Goal: Task Accomplishment & Management: Manage account settings

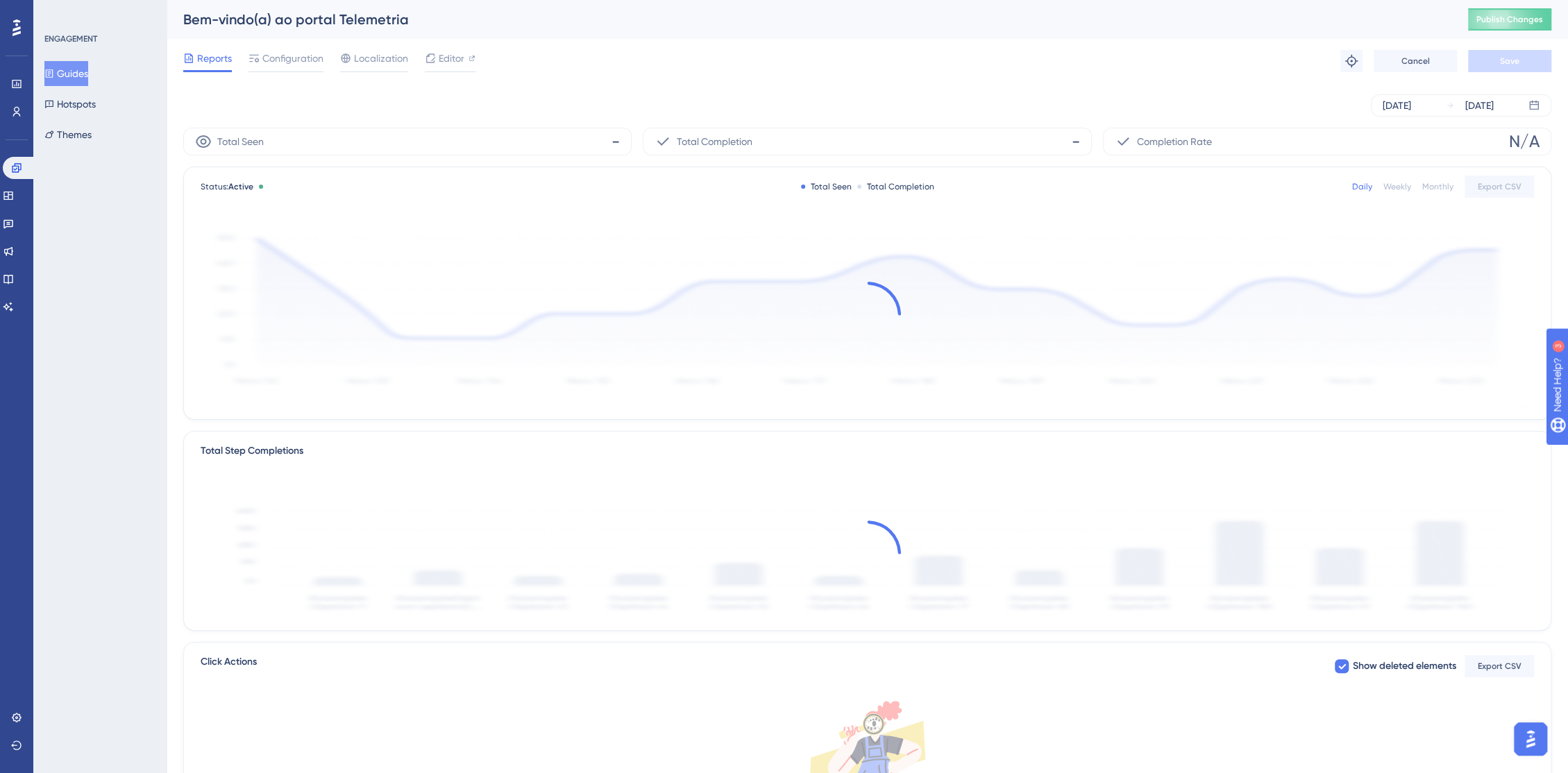
click at [73, 79] on button "Guides" at bounding box center [66, 74] width 44 height 25
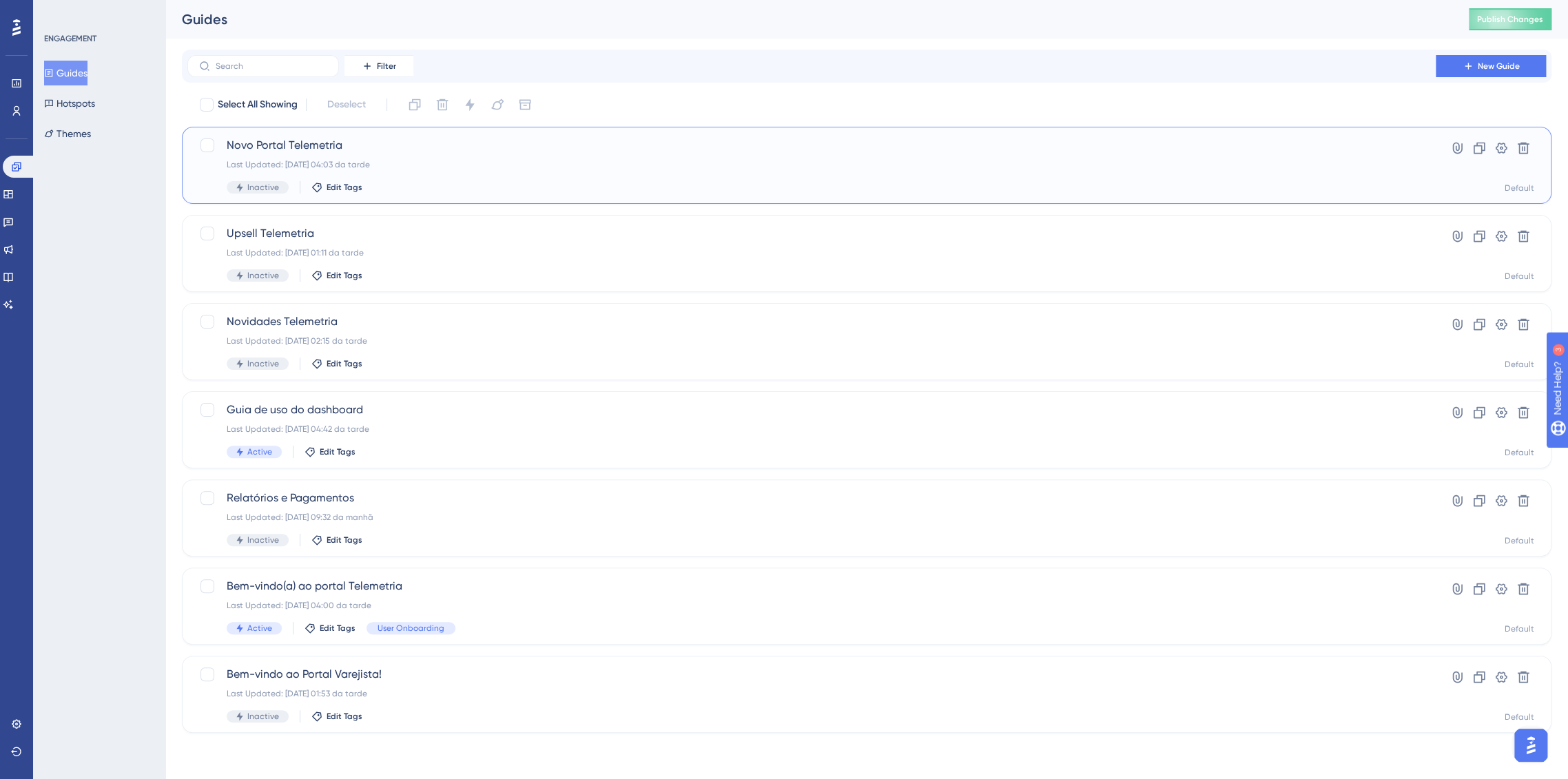
click at [530, 163] on div "Last Updated: [DATE] 04:03 da tarde" at bounding box center [811, 164] width 1170 height 11
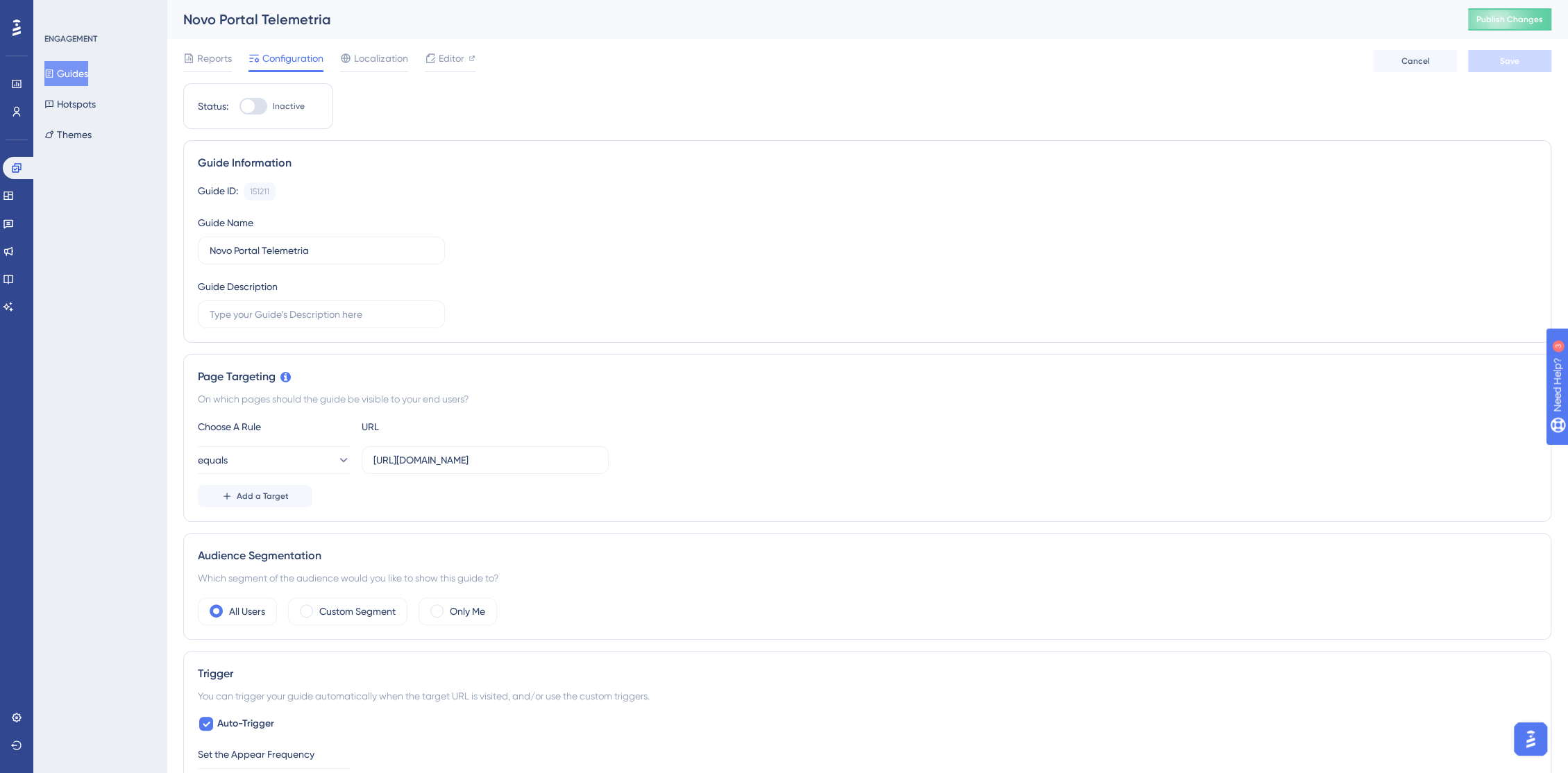
scroll to position [154, 0]
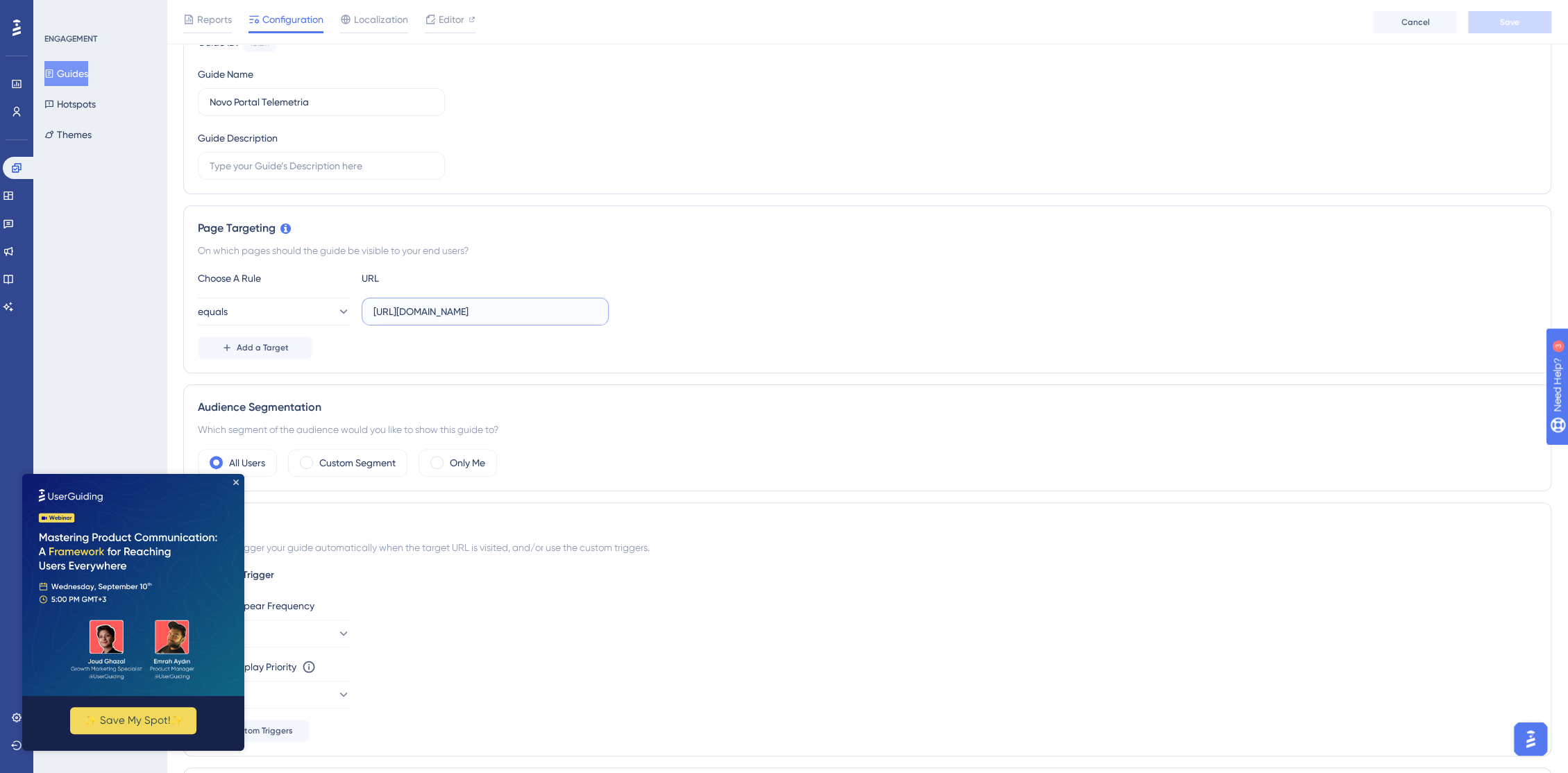
drag, startPoint x: 572, startPoint y: 308, endPoint x: 526, endPoint y: 311, distance: 46.1
click at [526, 311] on input "[URL][DOMAIN_NAME]" at bounding box center [485, 311] width 223 height 15
click at [534, 312] on input "[URL]" at bounding box center [485, 311] width 223 height 15
type input "[URL][DOMAIN_NAME]"
click at [280, 308] on button "equals" at bounding box center [274, 312] width 153 height 28
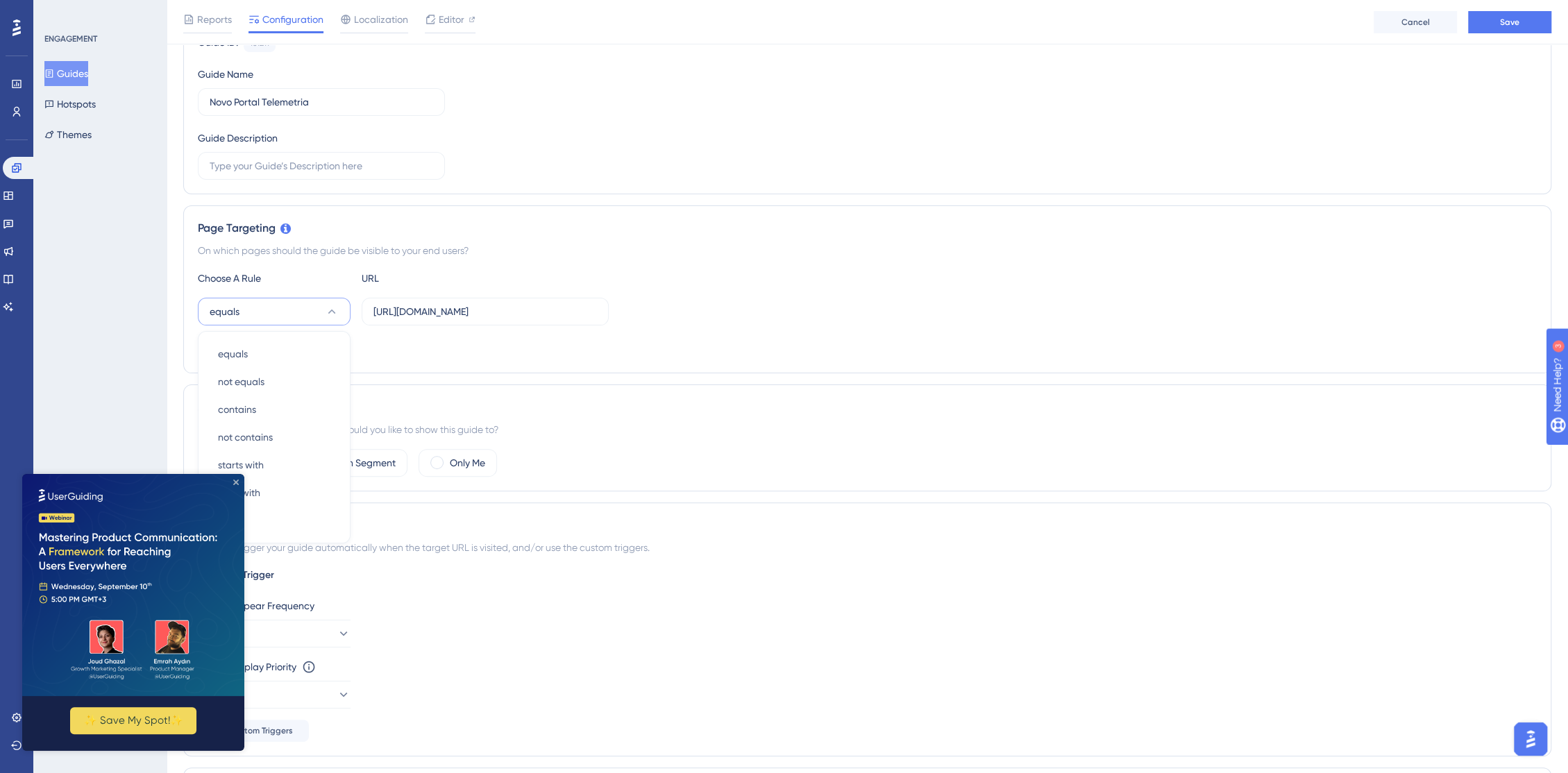
drag, startPoint x: 238, startPoint y: 481, endPoint x: 260, endPoint y: 953, distance: 472.5
click at [238, 482] on icon "Close Preview" at bounding box center [236, 482] width 6 height 6
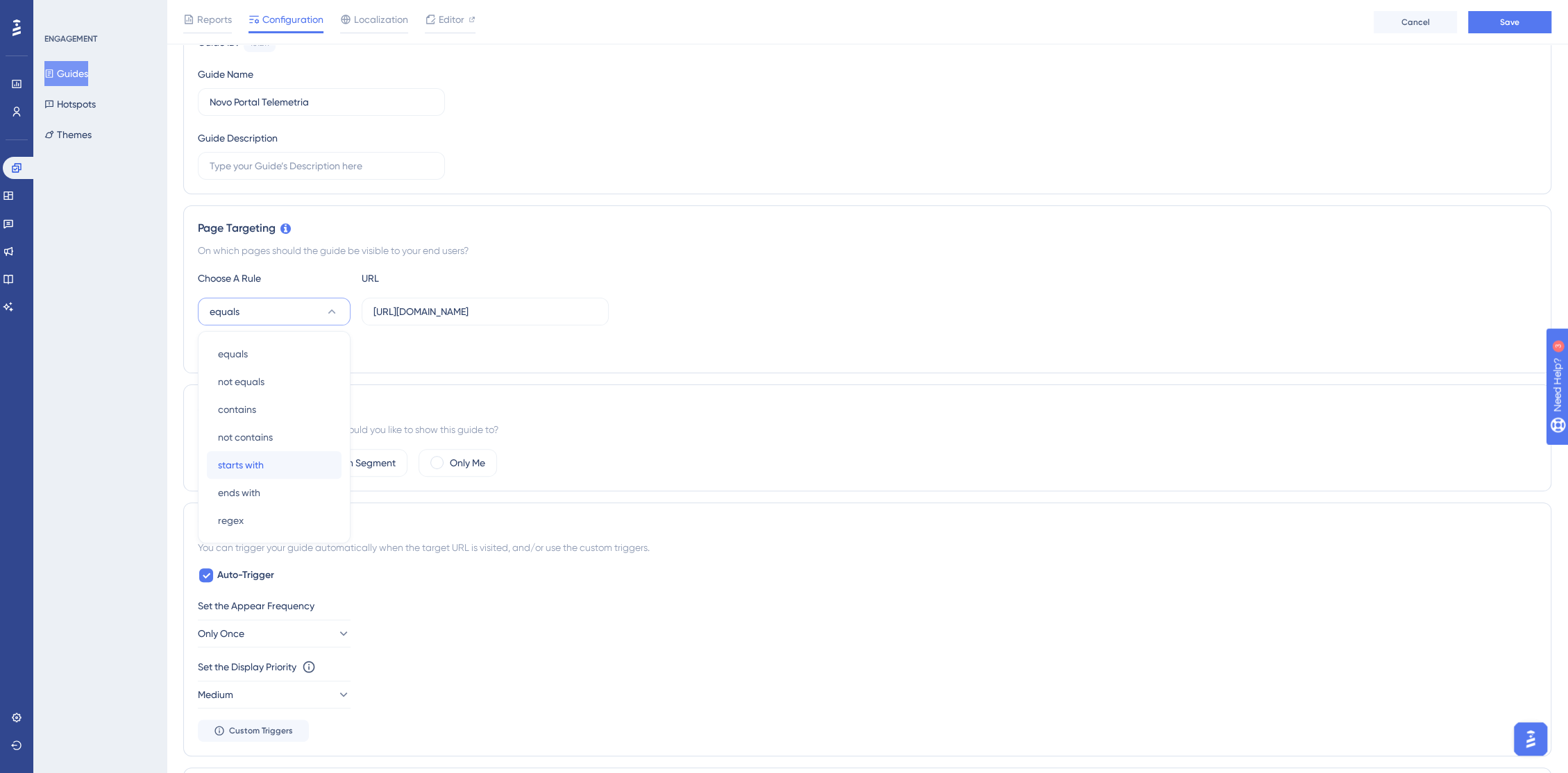
click at [240, 465] on span "starts with" at bounding box center [240, 465] width 46 height 17
click at [827, 429] on div "Which segment of the audience would you like to show this guide to?" at bounding box center [867, 429] width 1339 height 17
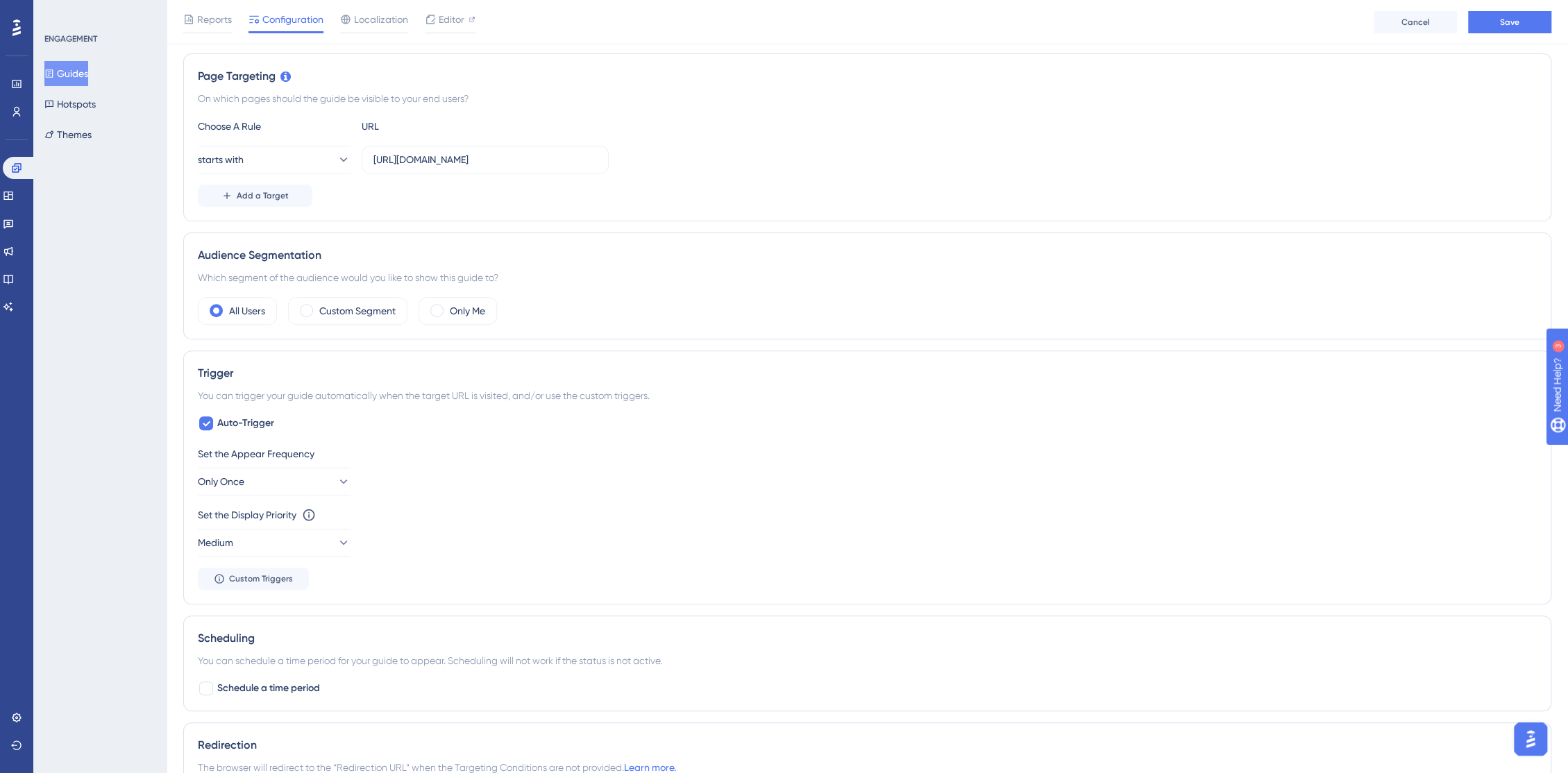
scroll to position [308, 0]
click at [293, 533] on button "Medium" at bounding box center [274, 541] width 153 height 28
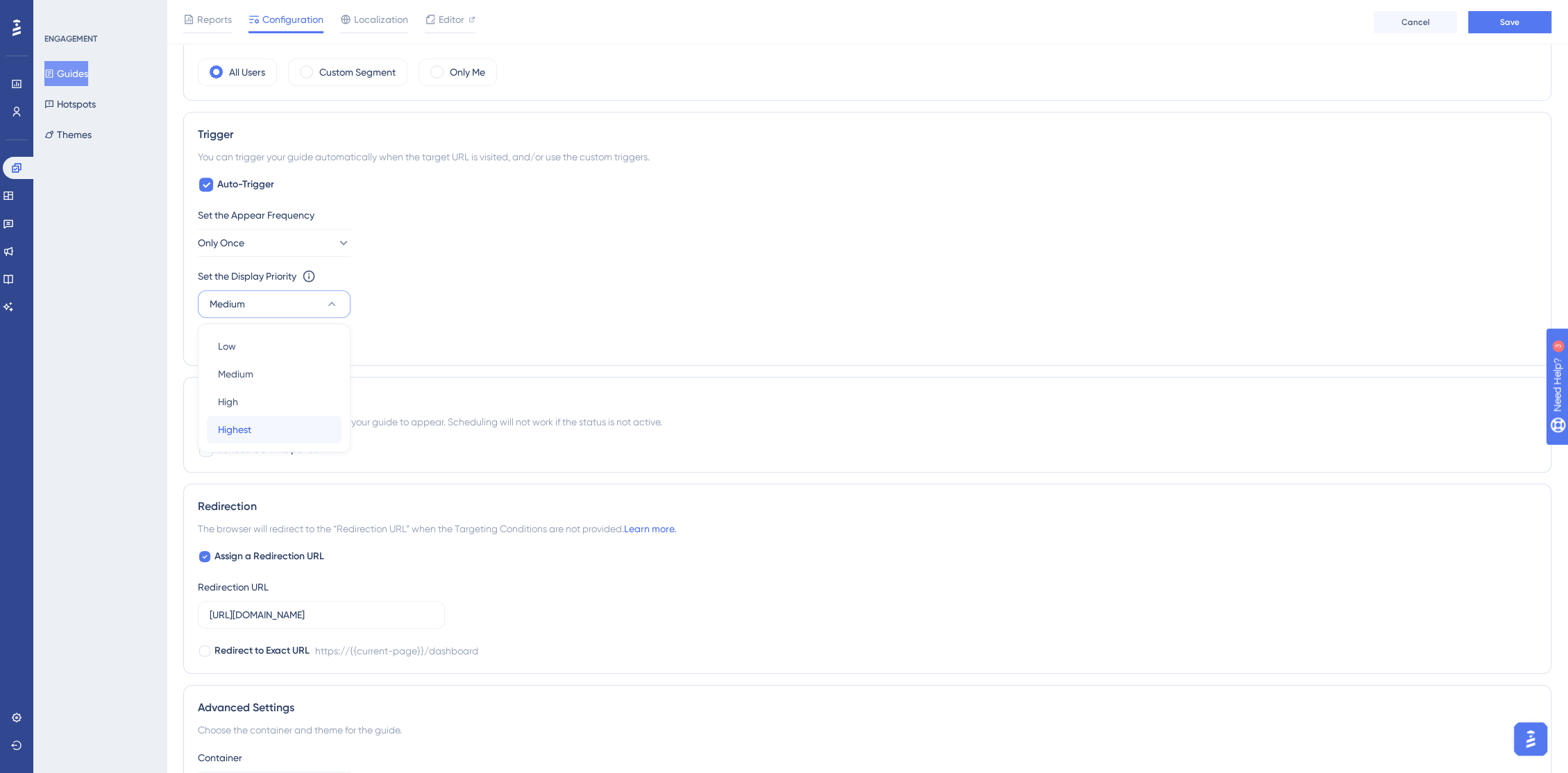
click at [298, 429] on div "Highest Highest" at bounding box center [274, 429] width 113 height 28
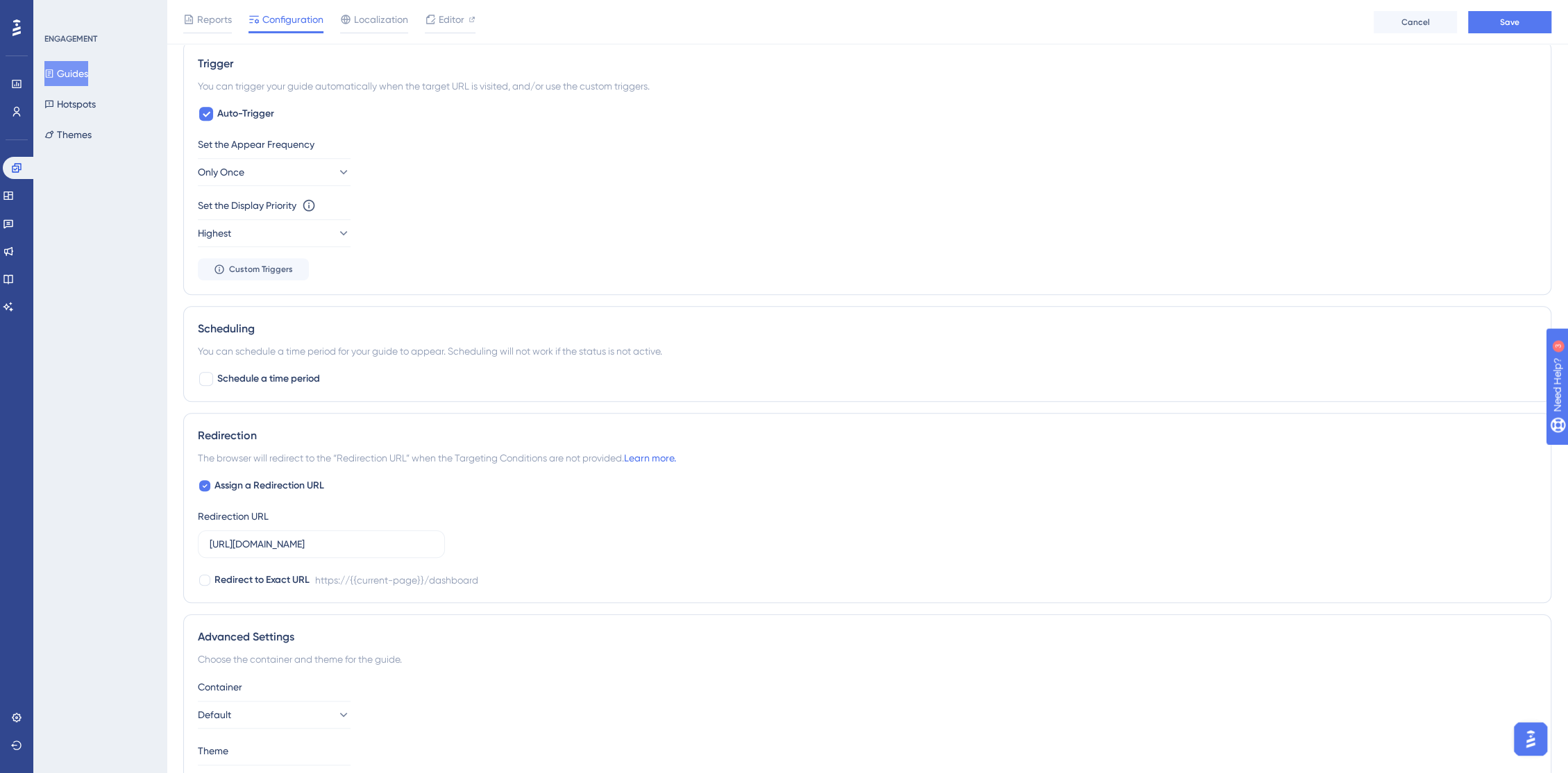
scroll to position [622, 0]
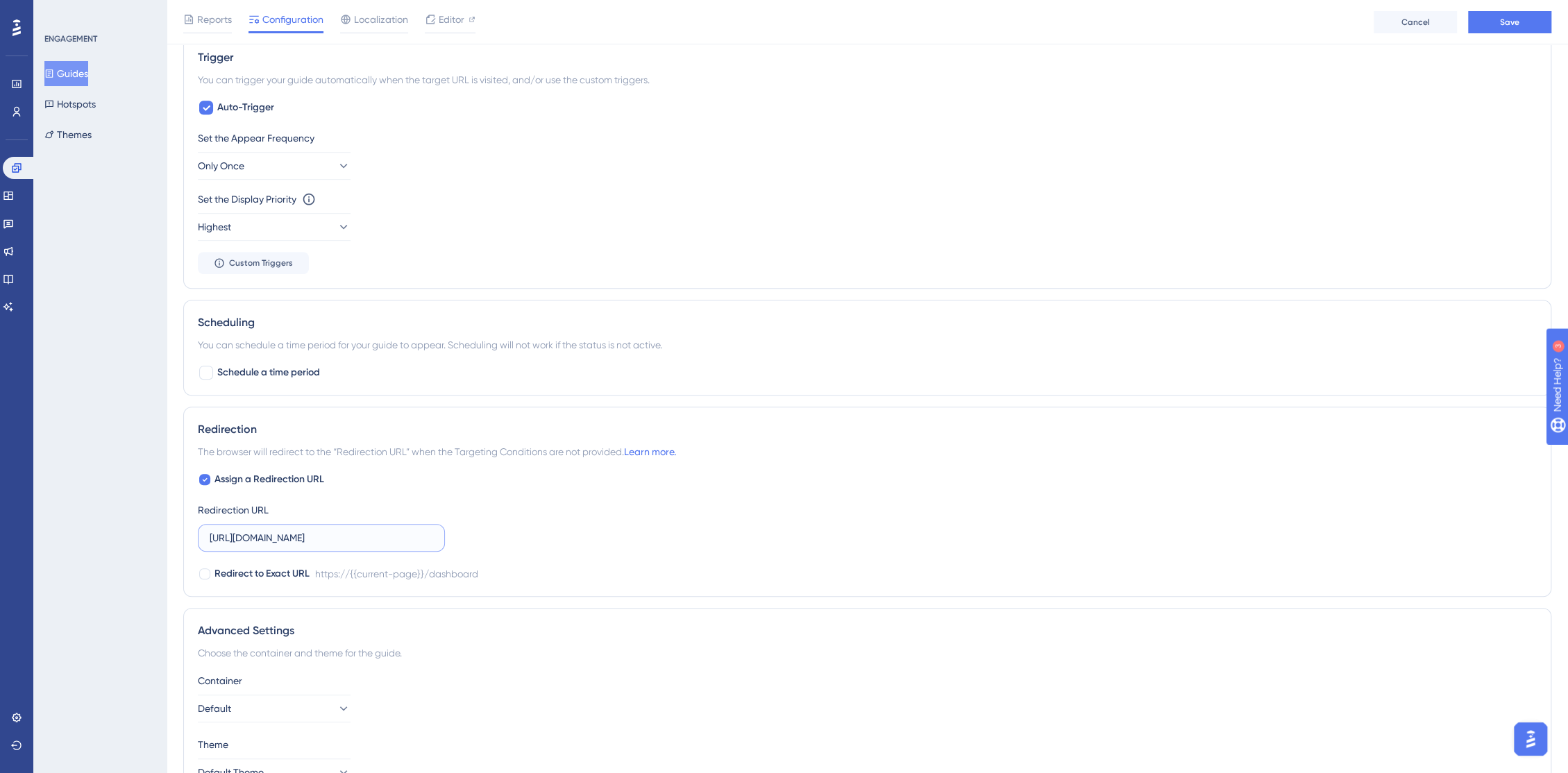
click at [425, 537] on input "[URL][DOMAIN_NAME]" at bounding box center [321, 537] width 223 height 15
drag, startPoint x: 426, startPoint y: 537, endPoint x: 376, endPoint y: 541, distance: 50.2
click at [376, 541] on input "[URL][DOMAIN_NAME]" at bounding box center [321, 537] width 223 height 15
type input "[URL][DOMAIN_NAME]"
click at [718, 492] on div "Assign a Redirection URL Redirection URL [URL][DOMAIN_NAME] Redirect to Exact U…" at bounding box center [867, 526] width 1339 height 111
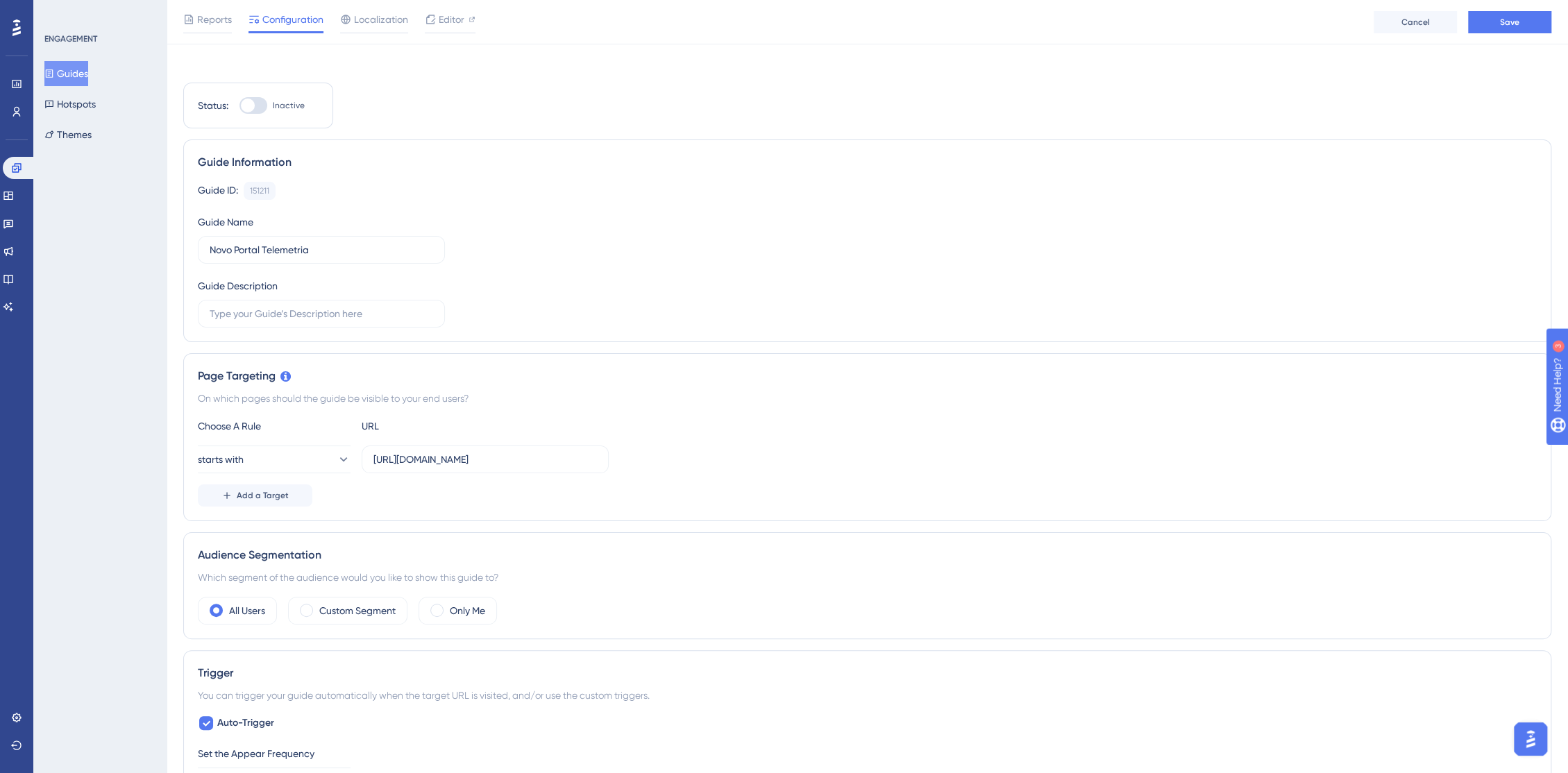
scroll to position [0, 0]
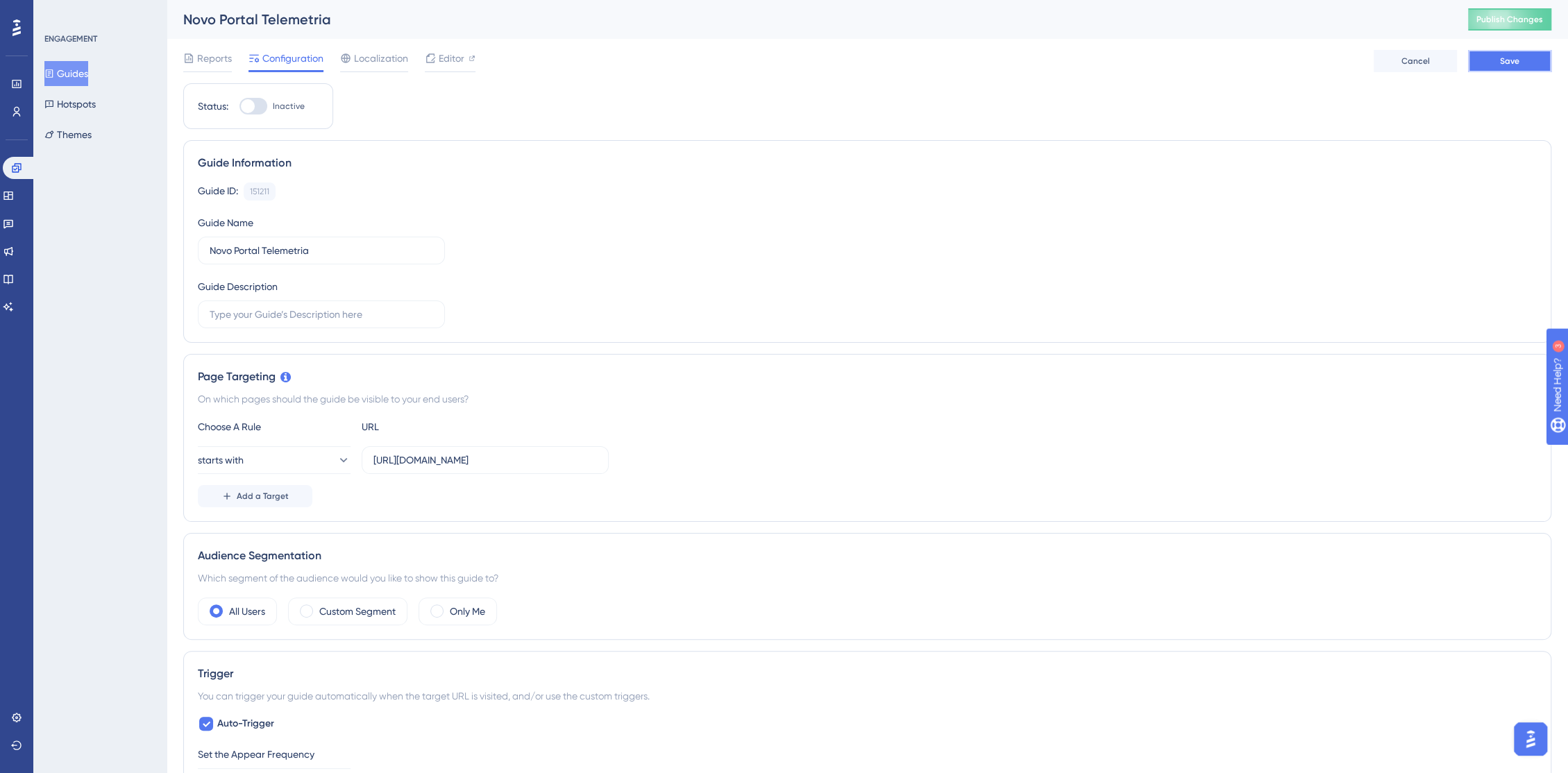
click at [1482, 63] on button "Save" at bounding box center [1508, 61] width 83 height 22
click at [1496, 12] on button "Publish Changes" at bounding box center [1508, 20] width 83 height 22
click at [253, 108] on div at bounding box center [248, 106] width 14 height 14
click at [239, 107] on input "Inactive" at bounding box center [238, 106] width 1 height 1
drag, startPoint x: 1210, startPoint y: 112, endPoint x: 858, endPoint y: 94, distance: 352.5
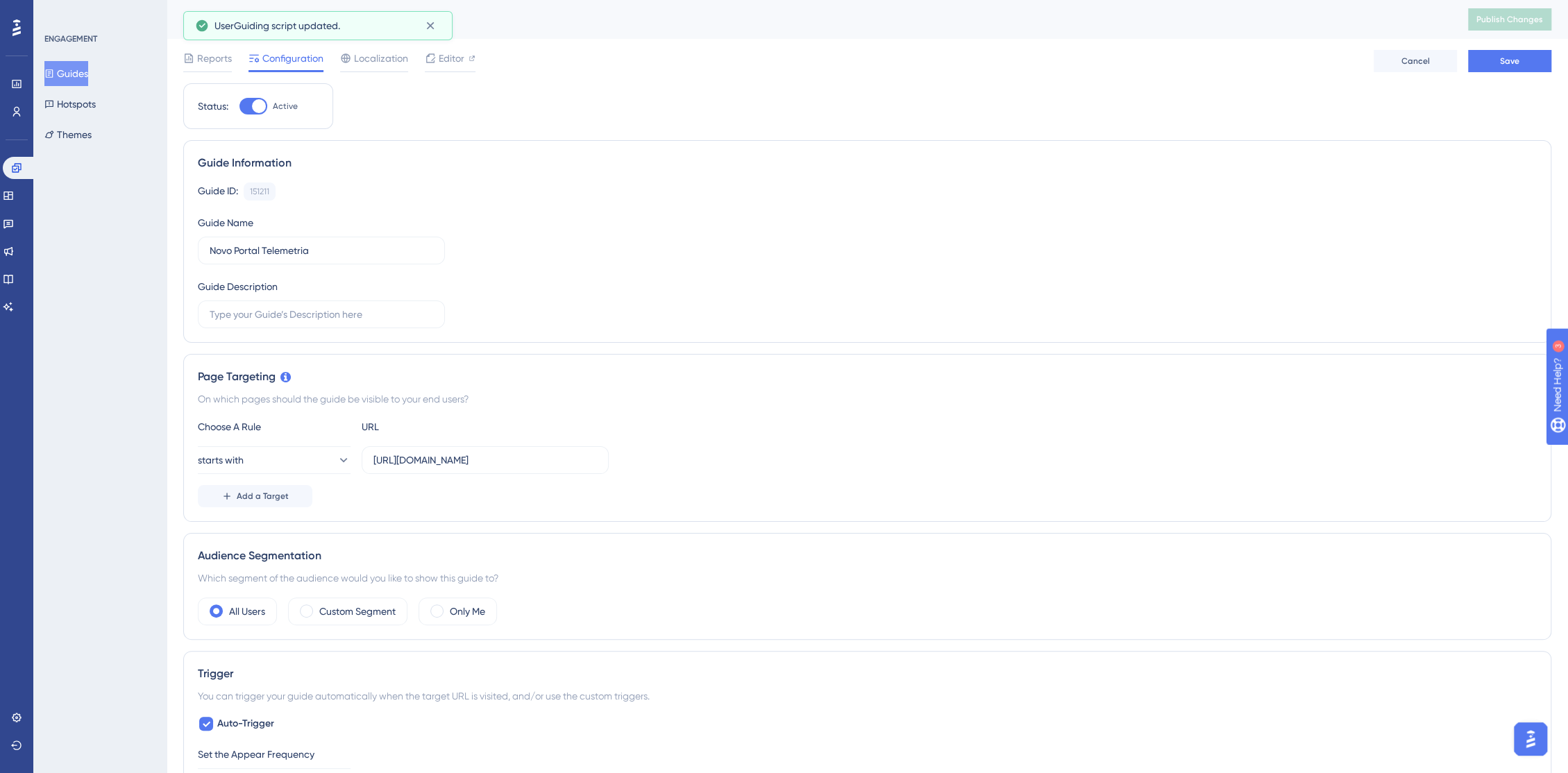
click at [1204, 112] on div "Status: Active Guide Information Guide ID: 151211 Copy Guide Name Novo Portal T…" at bounding box center [867, 755] width 1368 height 1345
click at [257, 110] on div at bounding box center [259, 106] width 14 height 14
click at [239, 107] on input "Active" at bounding box center [238, 106] width 1 height 1
checkbox input "false"
click at [85, 74] on button "Guides" at bounding box center [66, 74] width 44 height 25
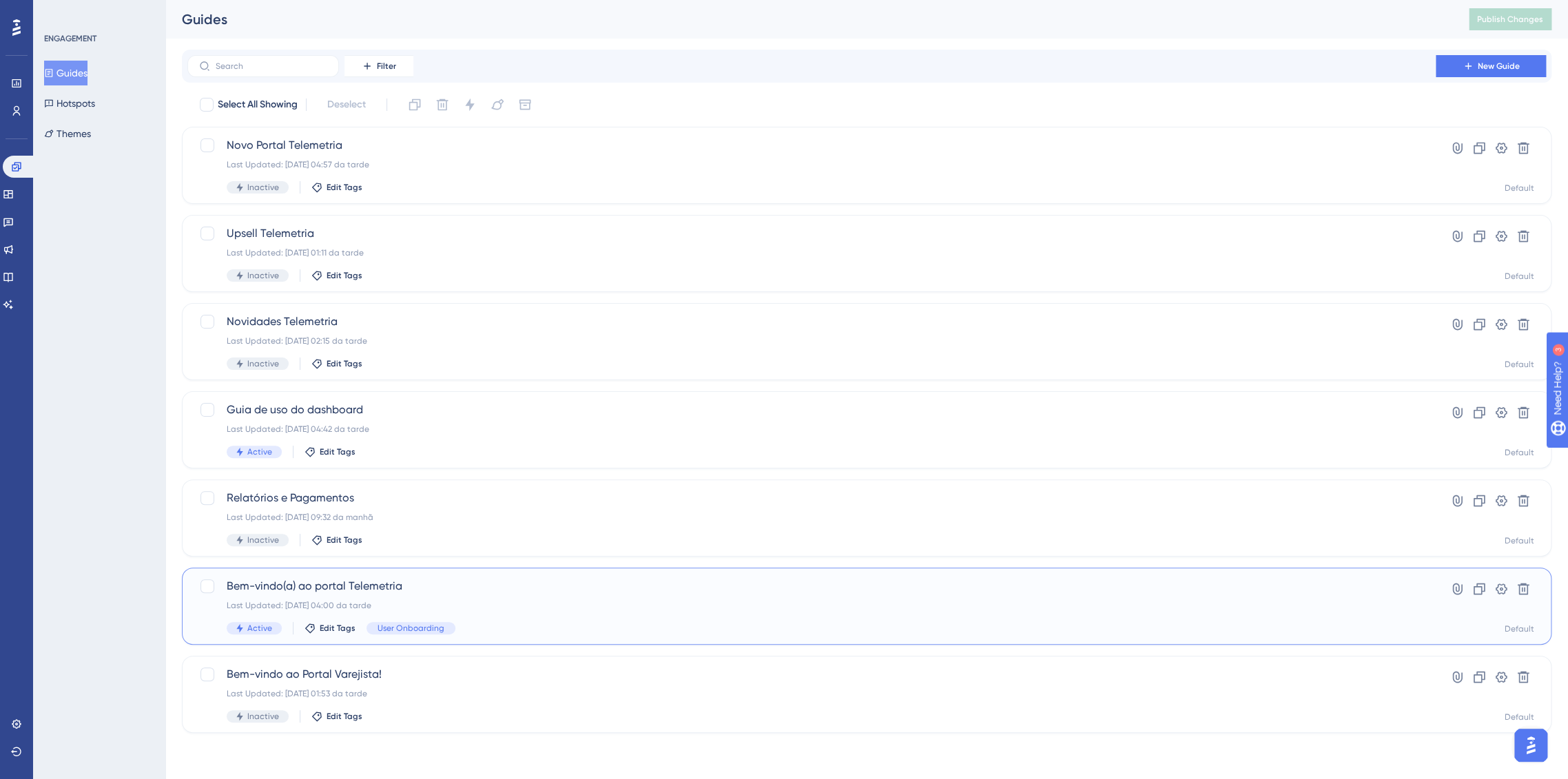
click at [626, 590] on span "Bem-vindo(a) ao portal Telemetria" at bounding box center [811, 586] width 1170 height 17
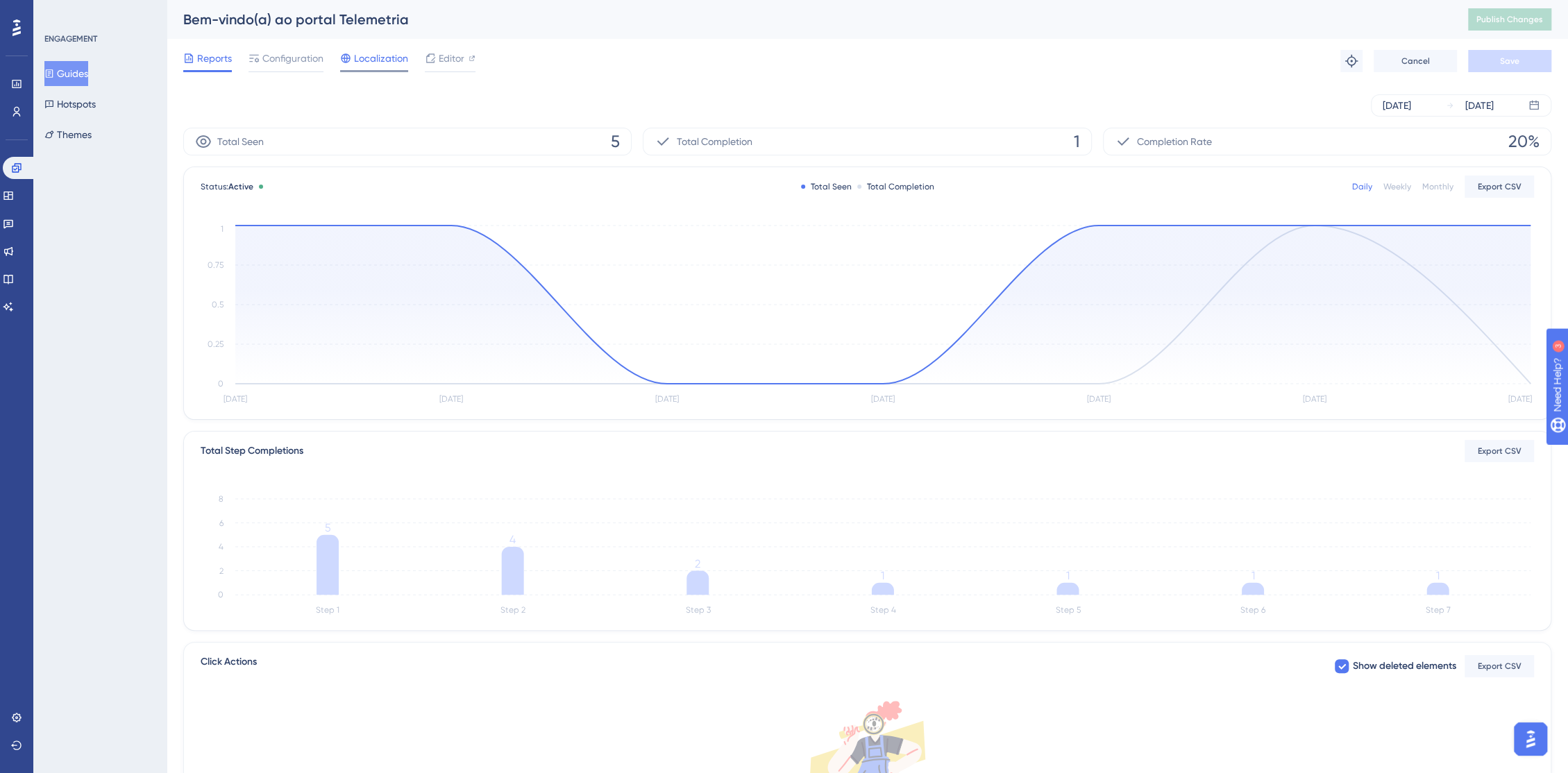
click at [372, 56] on span "Localization" at bounding box center [381, 59] width 54 height 17
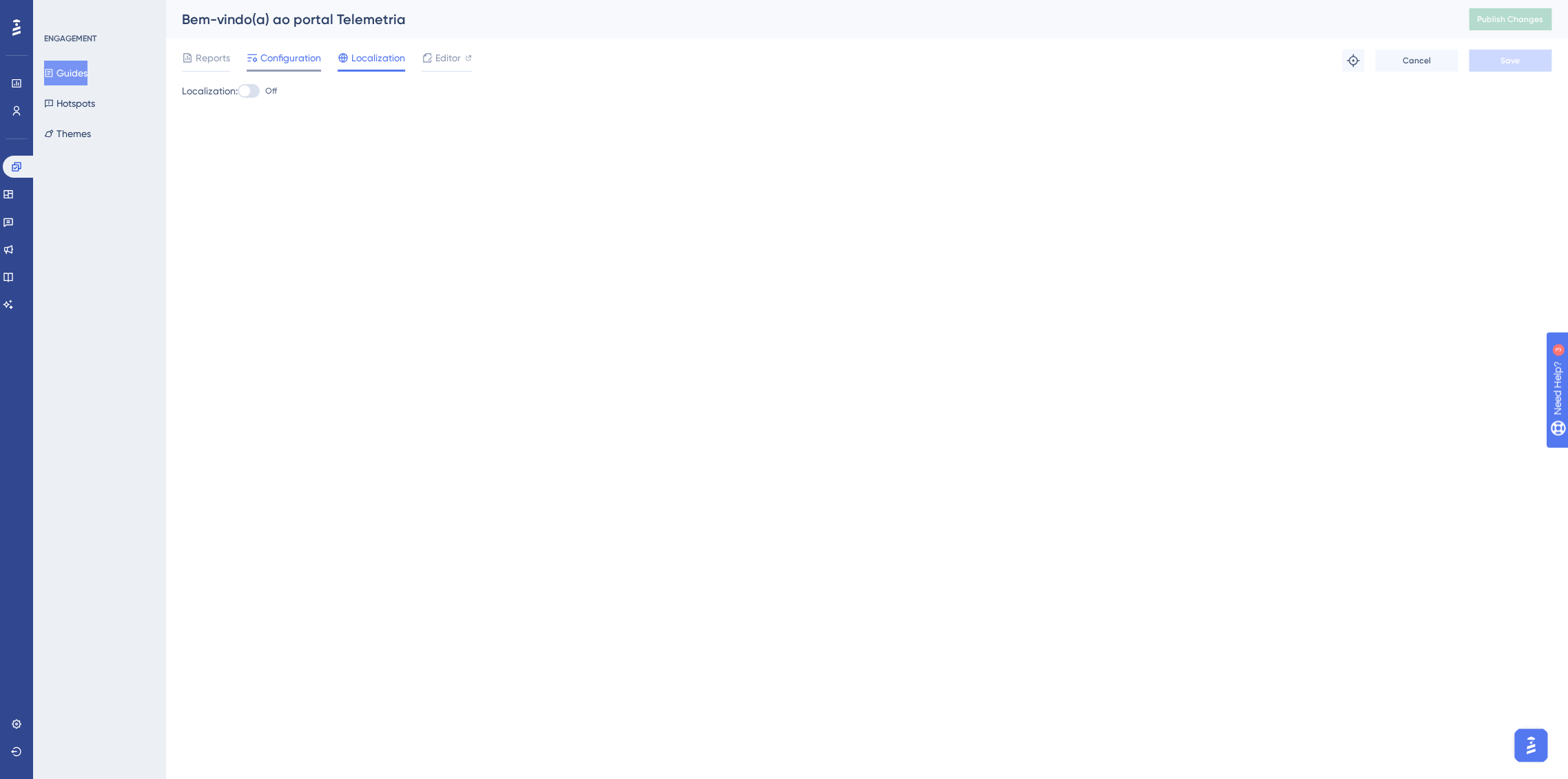
click at [310, 56] on span "Configuration" at bounding box center [291, 58] width 61 height 17
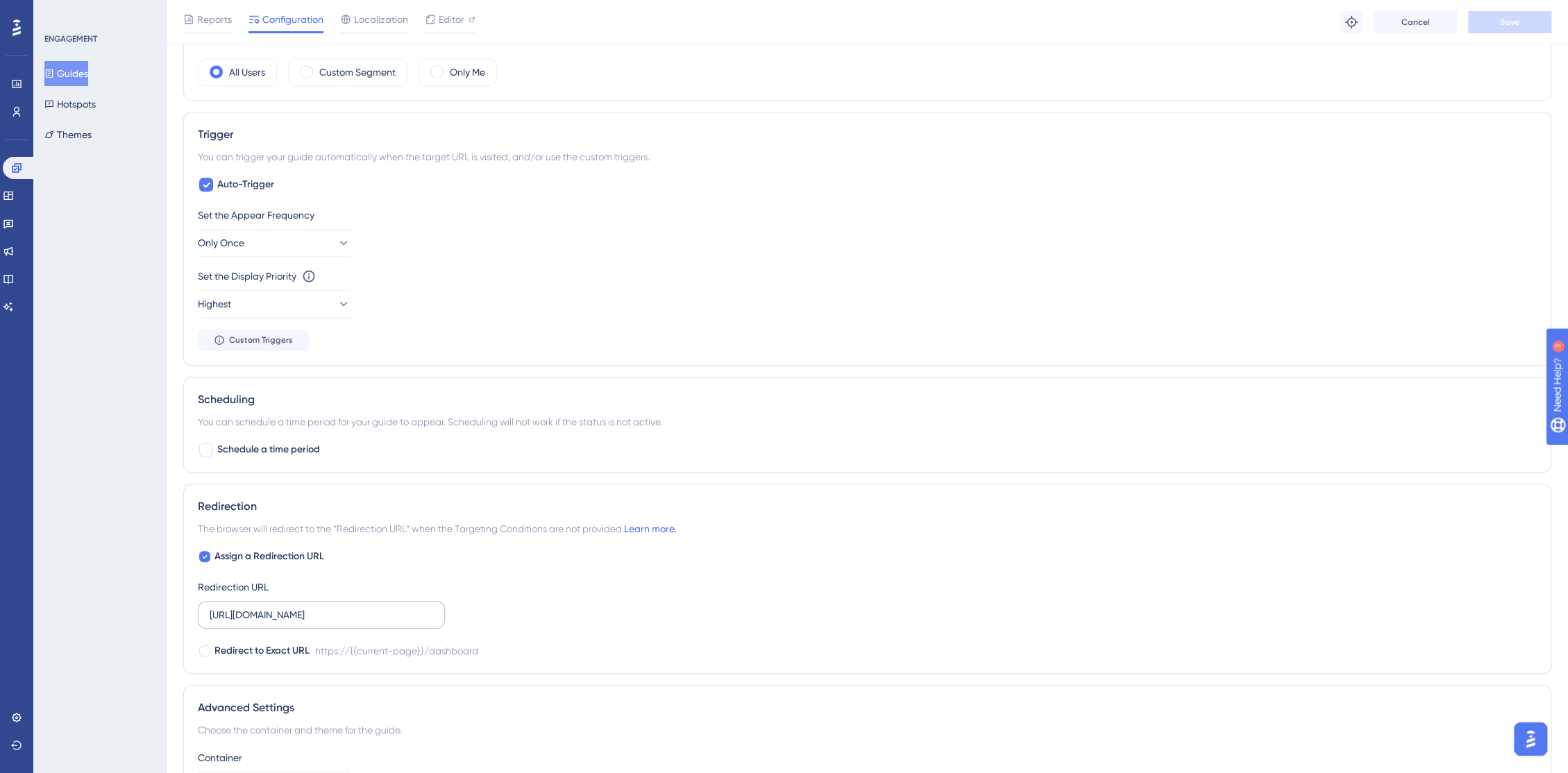
scroll to position [396, 0]
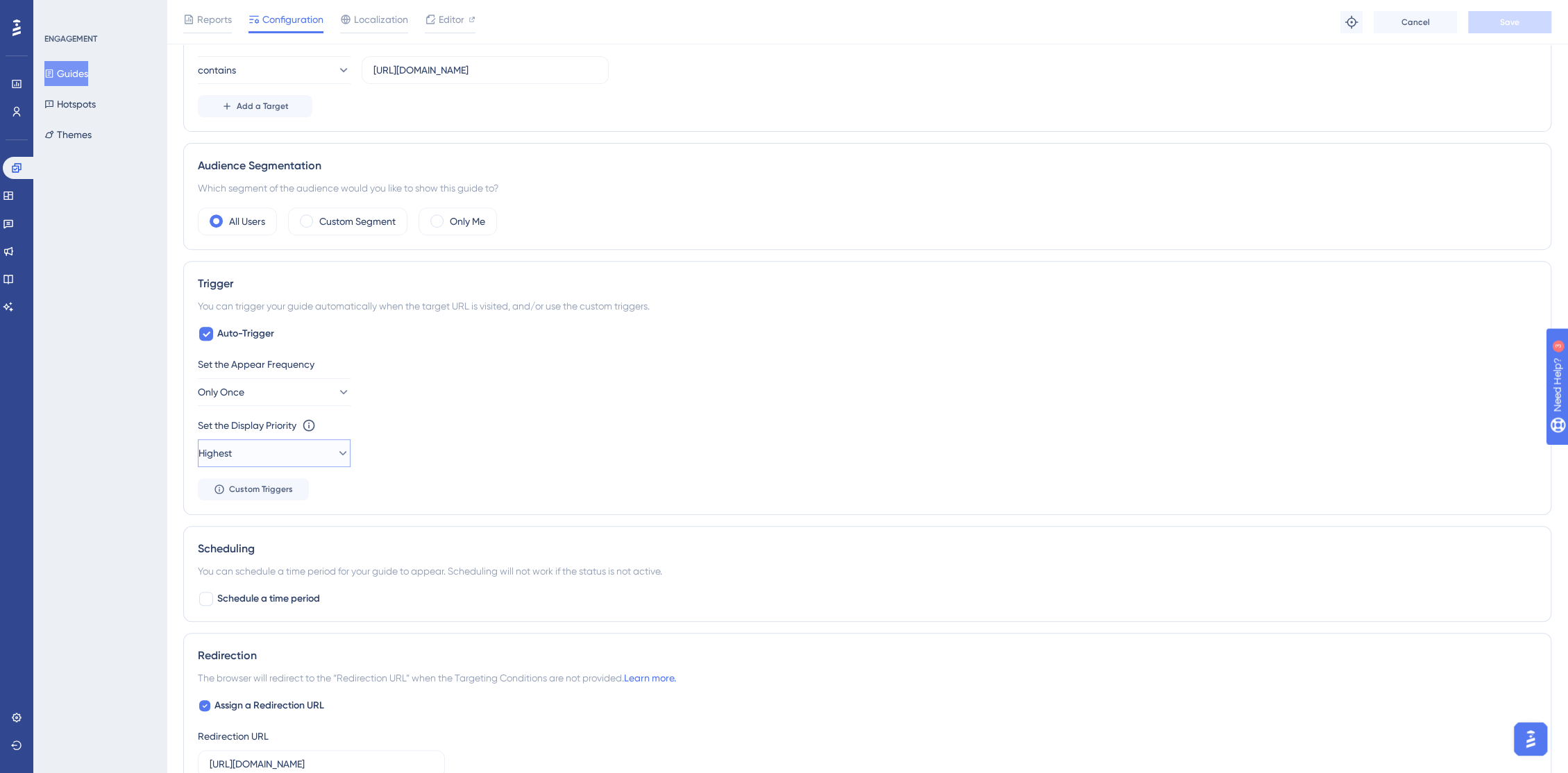
click at [286, 441] on button "Highest" at bounding box center [274, 454] width 153 height 28
click at [279, 545] on div "High High" at bounding box center [274, 551] width 113 height 28
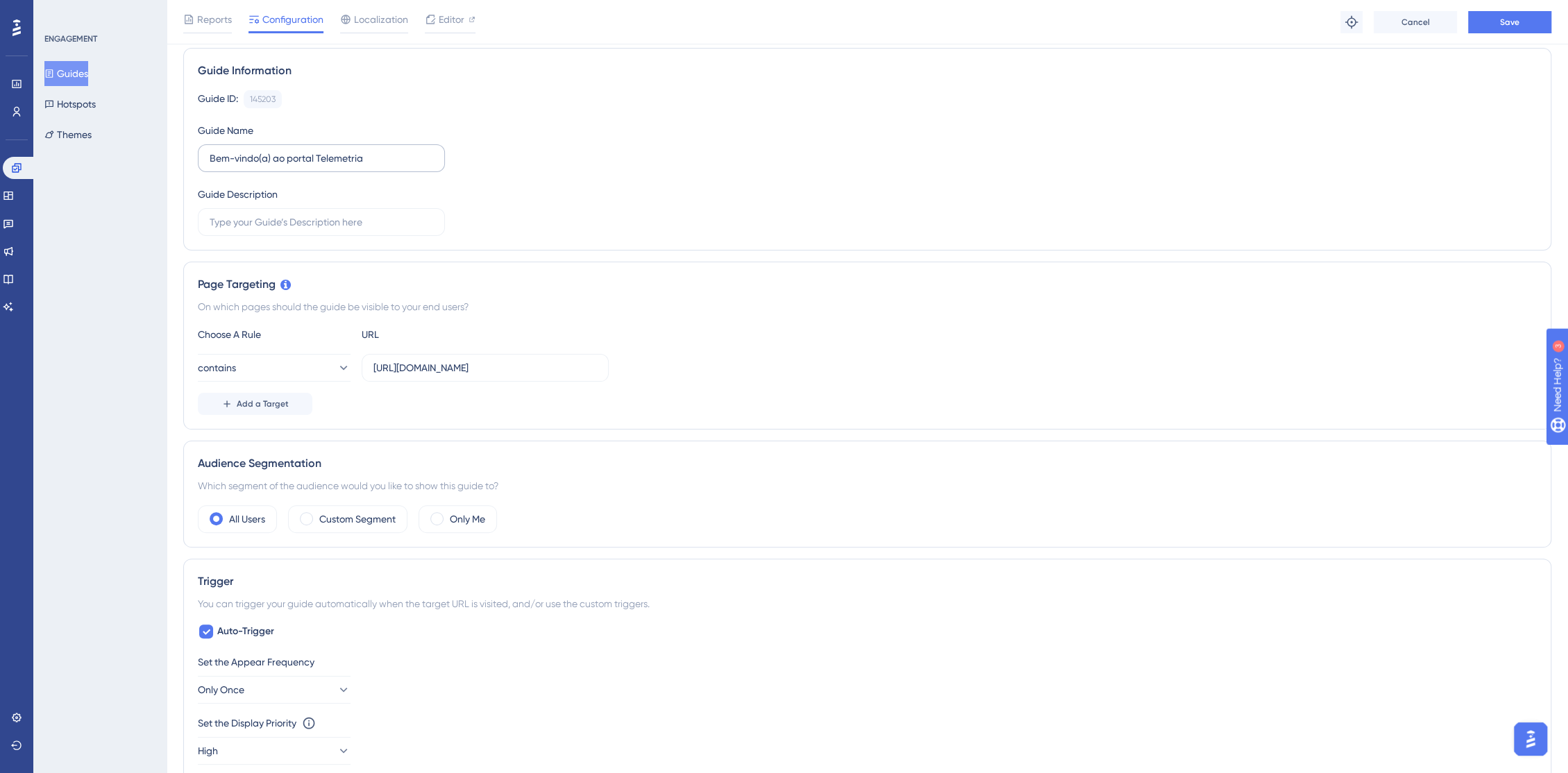
scroll to position [0, 0]
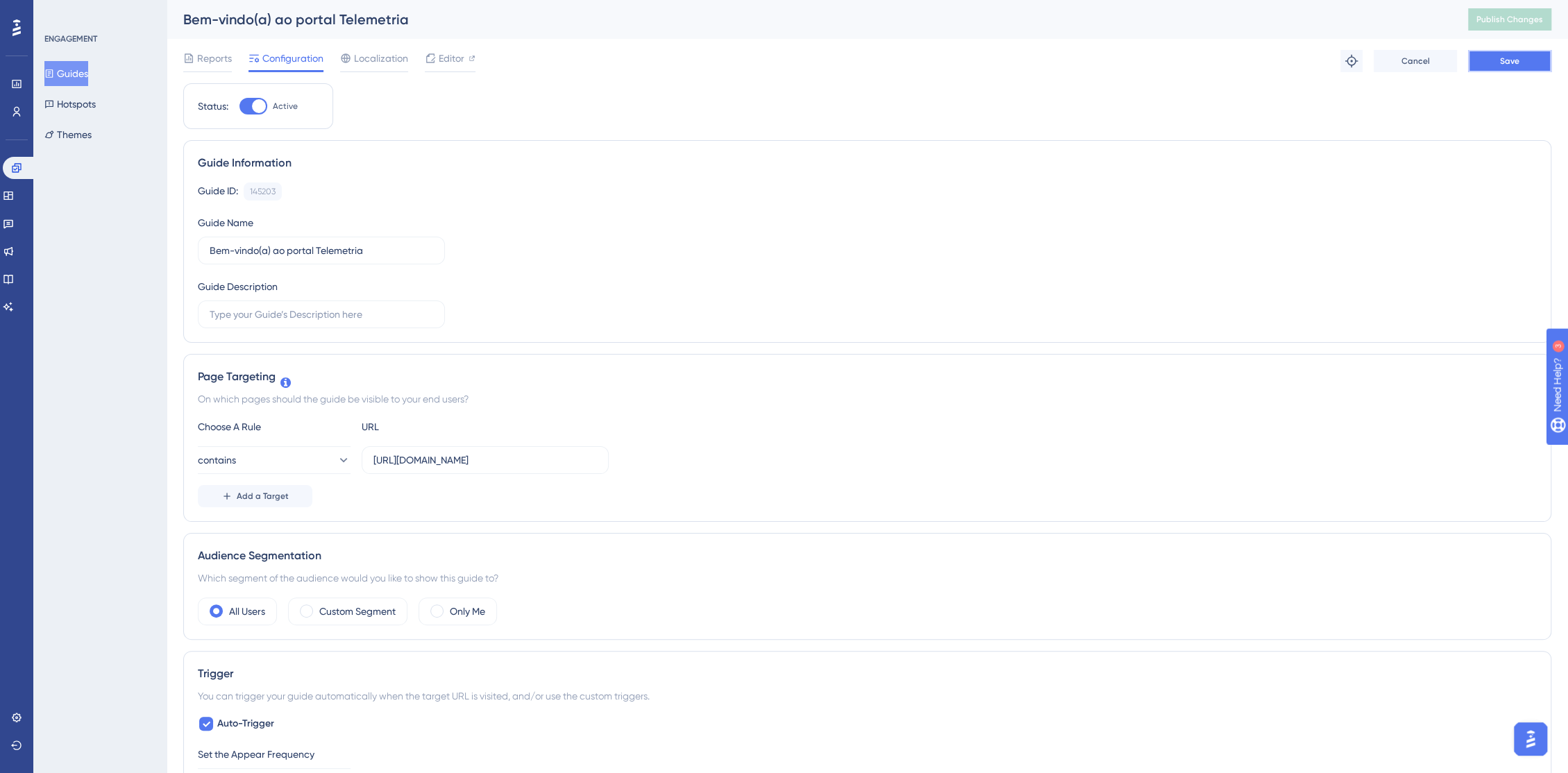
click at [1503, 64] on span "Save" at bounding box center [1509, 61] width 20 height 11
click at [1510, 19] on span "Publish Changes" at bounding box center [1509, 20] width 67 height 11
click at [88, 73] on button "Guides" at bounding box center [66, 74] width 44 height 25
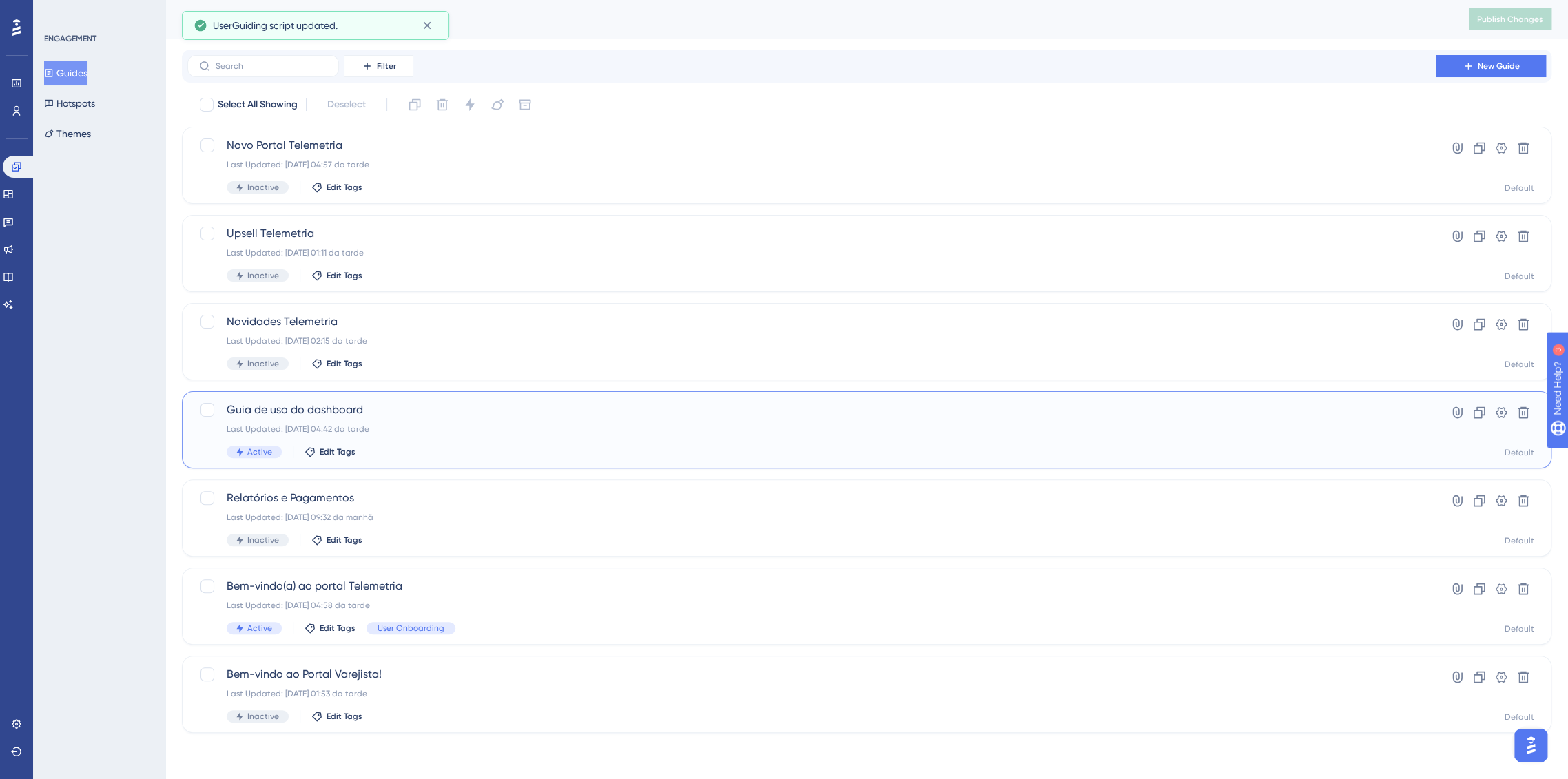
click at [605, 434] on div "Last Updated: [DATE] 04:42 da tarde" at bounding box center [811, 429] width 1170 height 11
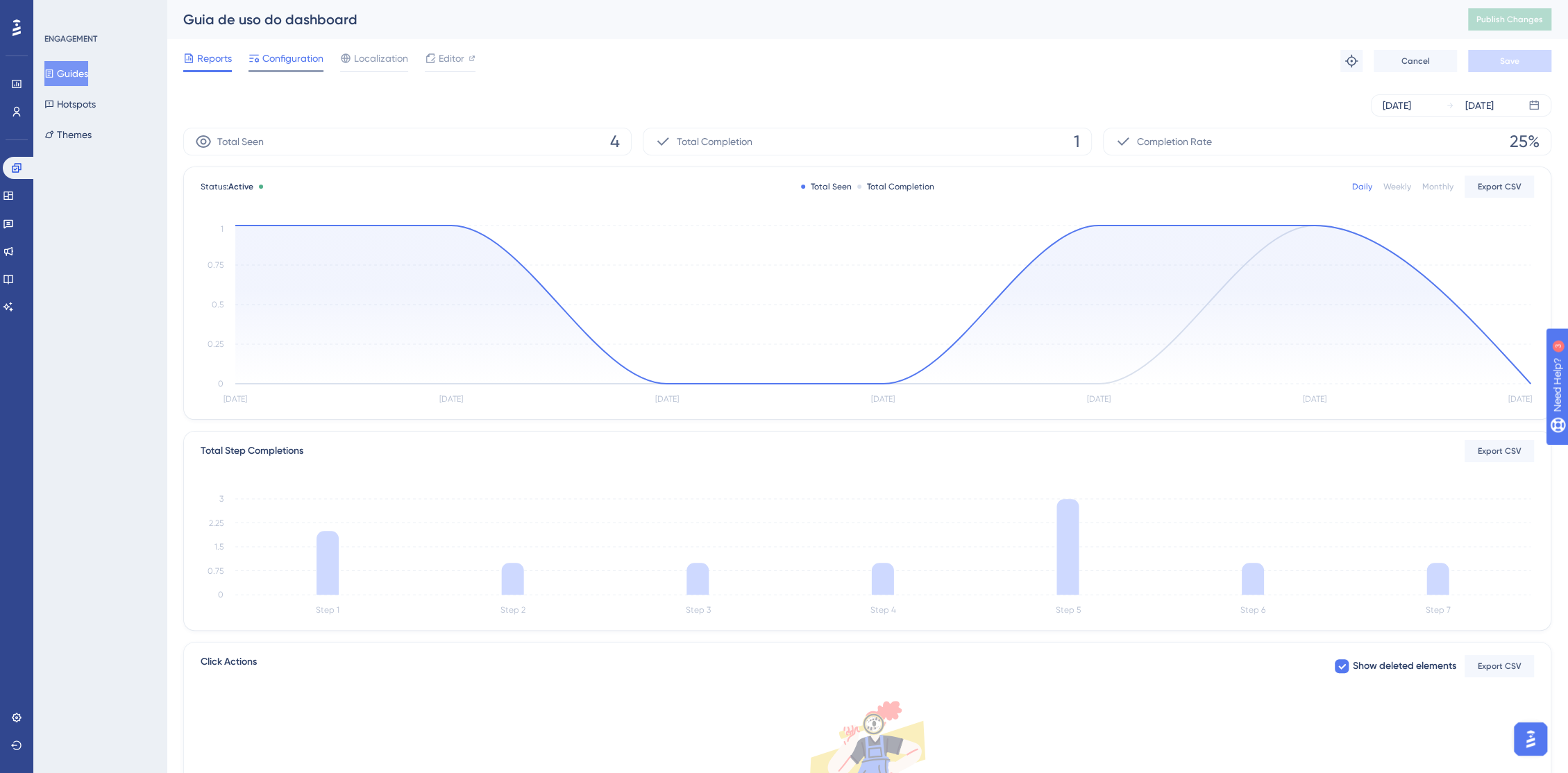
click at [320, 59] on span "Configuration" at bounding box center [293, 59] width 61 height 17
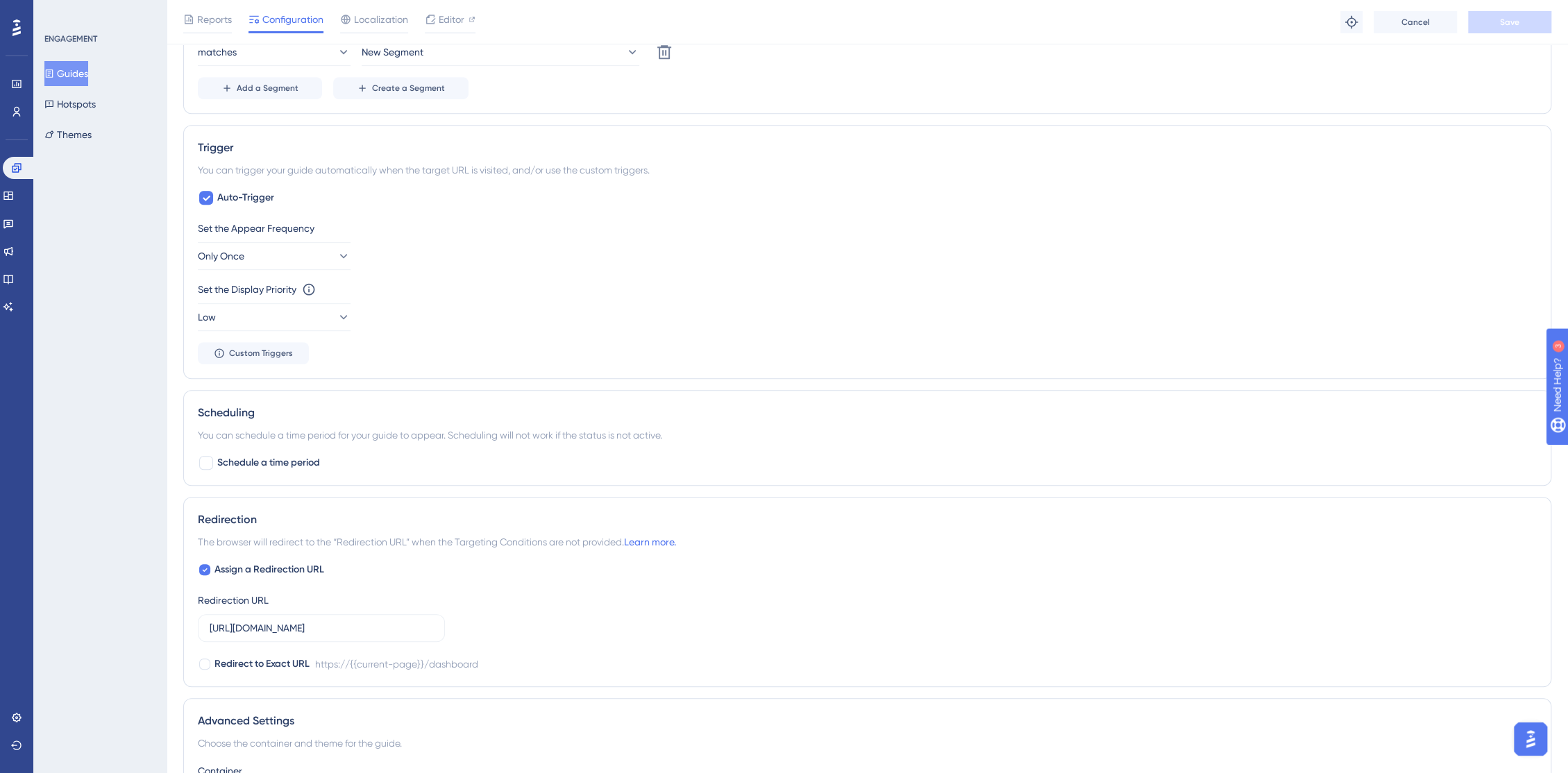
scroll to position [694, 0]
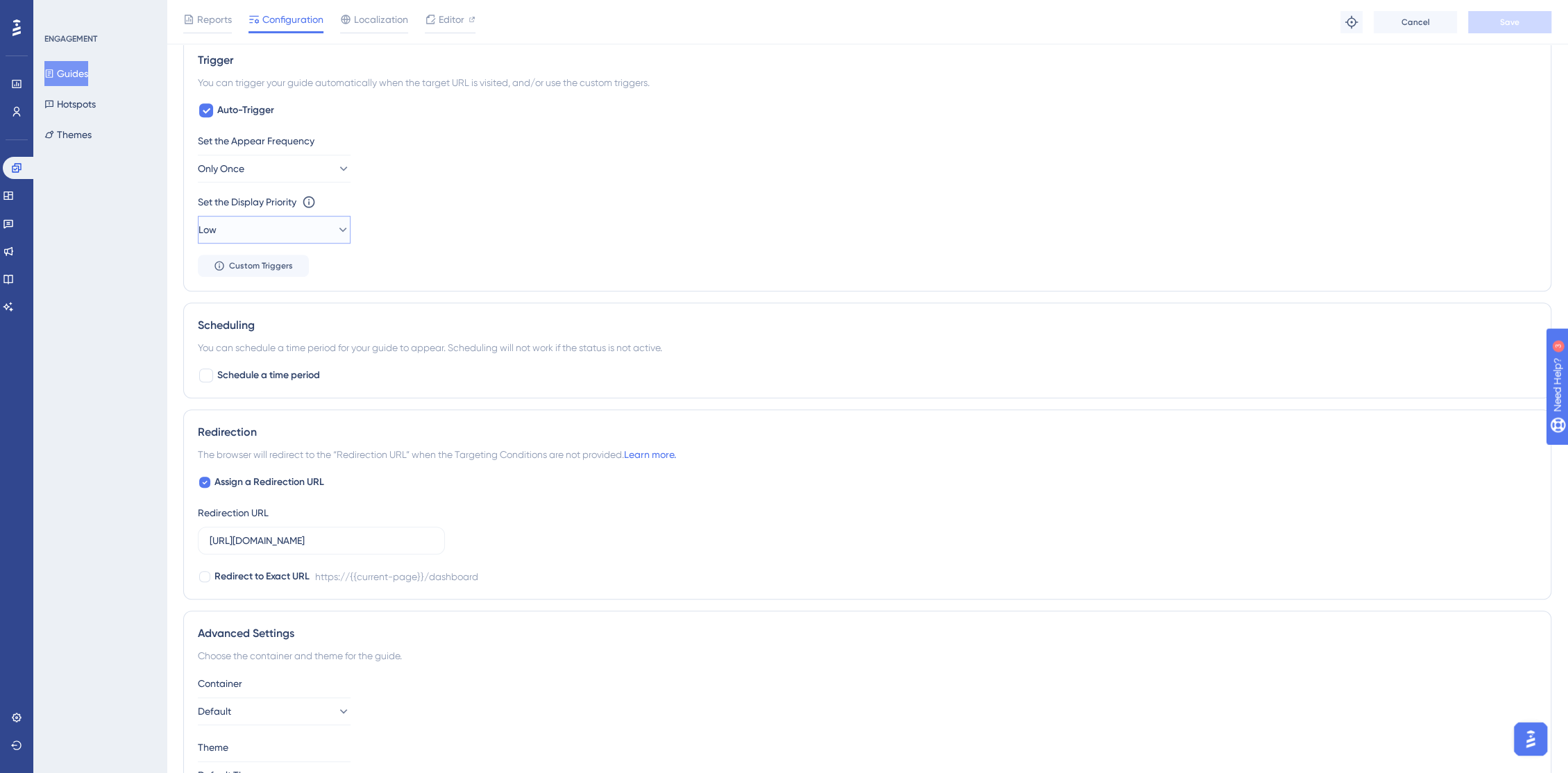
click at [336, 230] on icon at bounding box center [343, 229] width 14 height 14
click at [903, 293] on div "Status: Active Guide Information Guide ID: 148608 Copy Guide Name Guia de uso d…" at bounding box center [867, 104] width 1368 height 1420
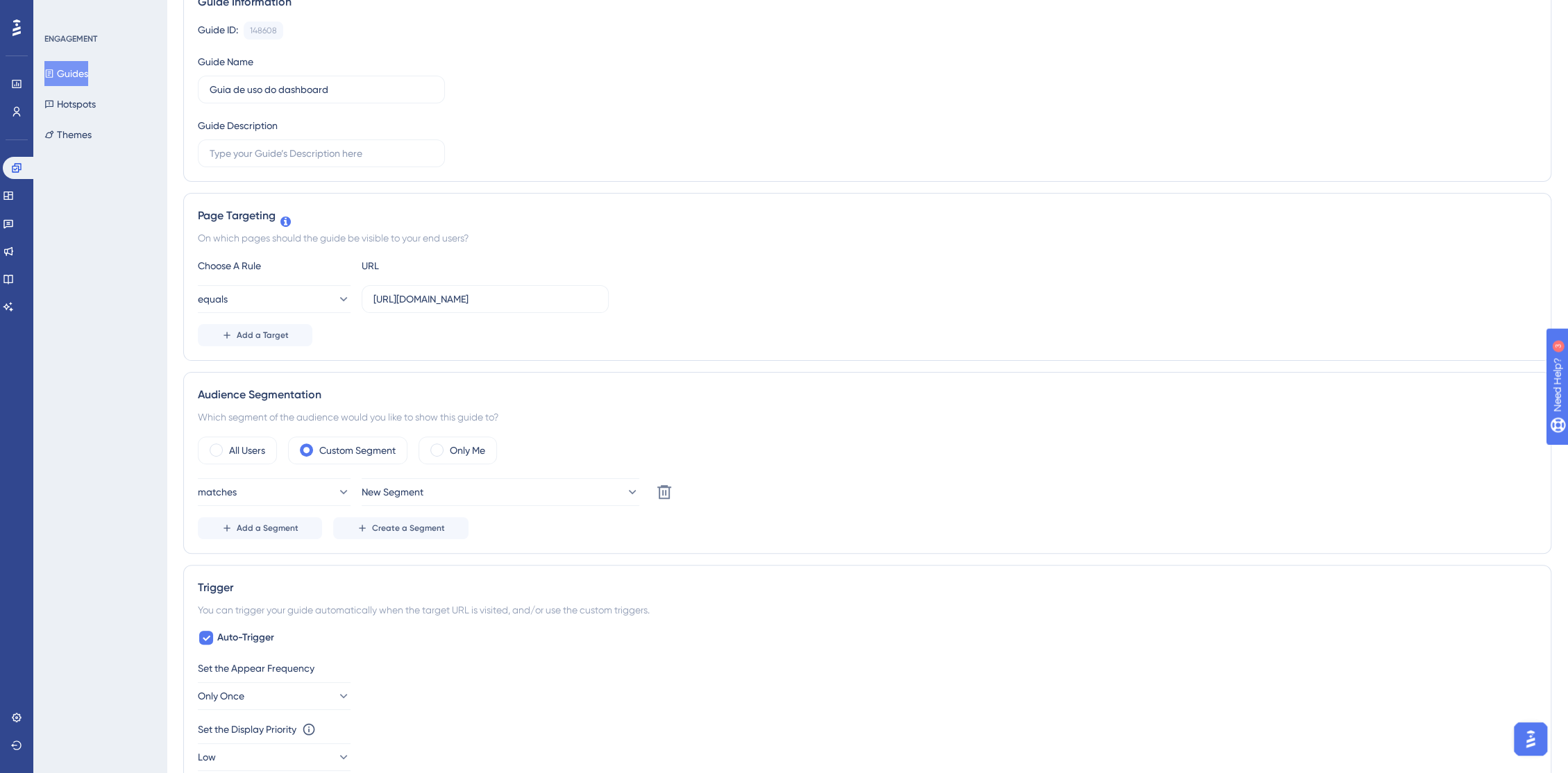
scroll to position [0, 0]
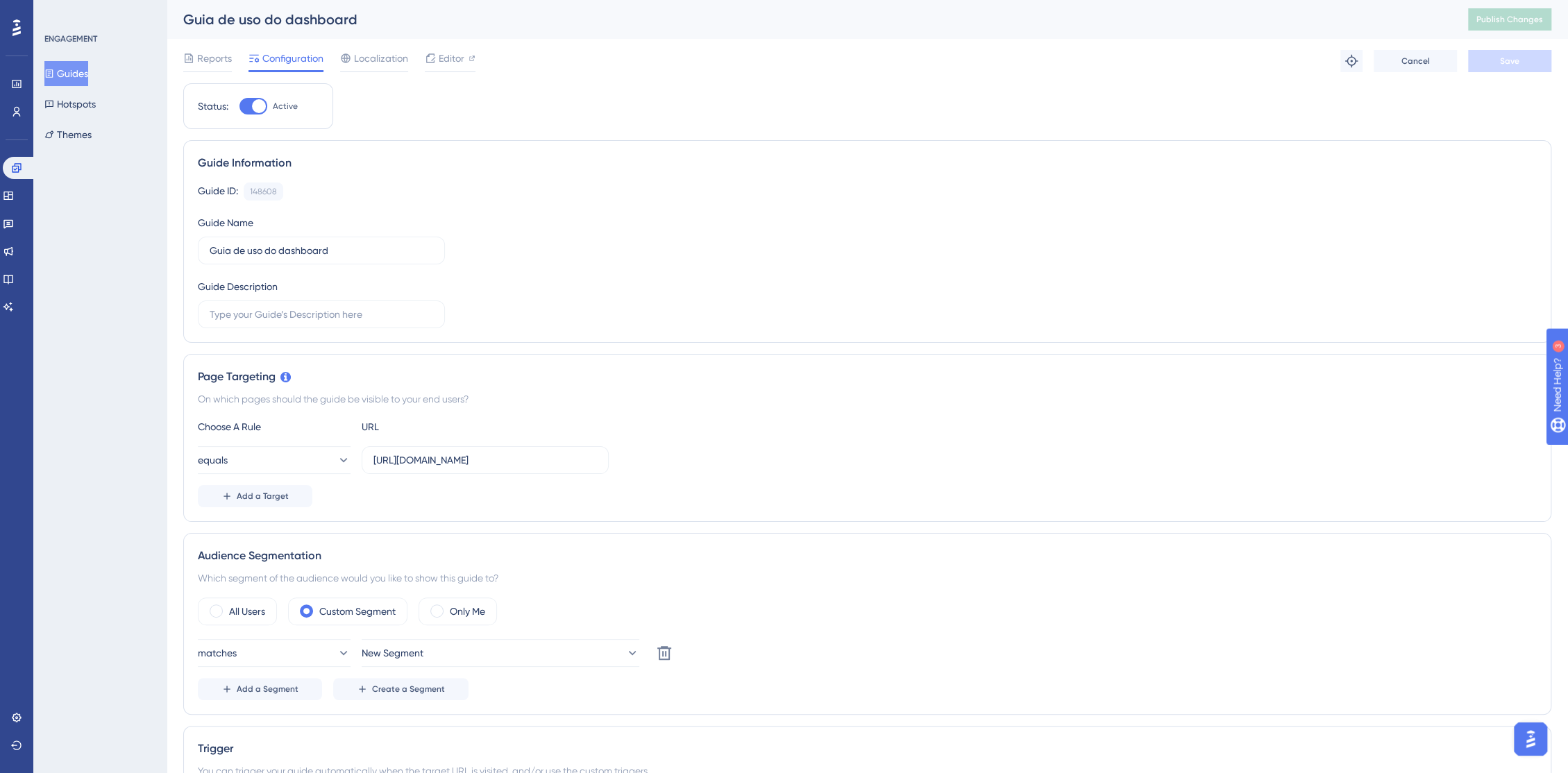
click at [72, 74] on button "Guides" at bounding box center [66, 74] width 44 height 25
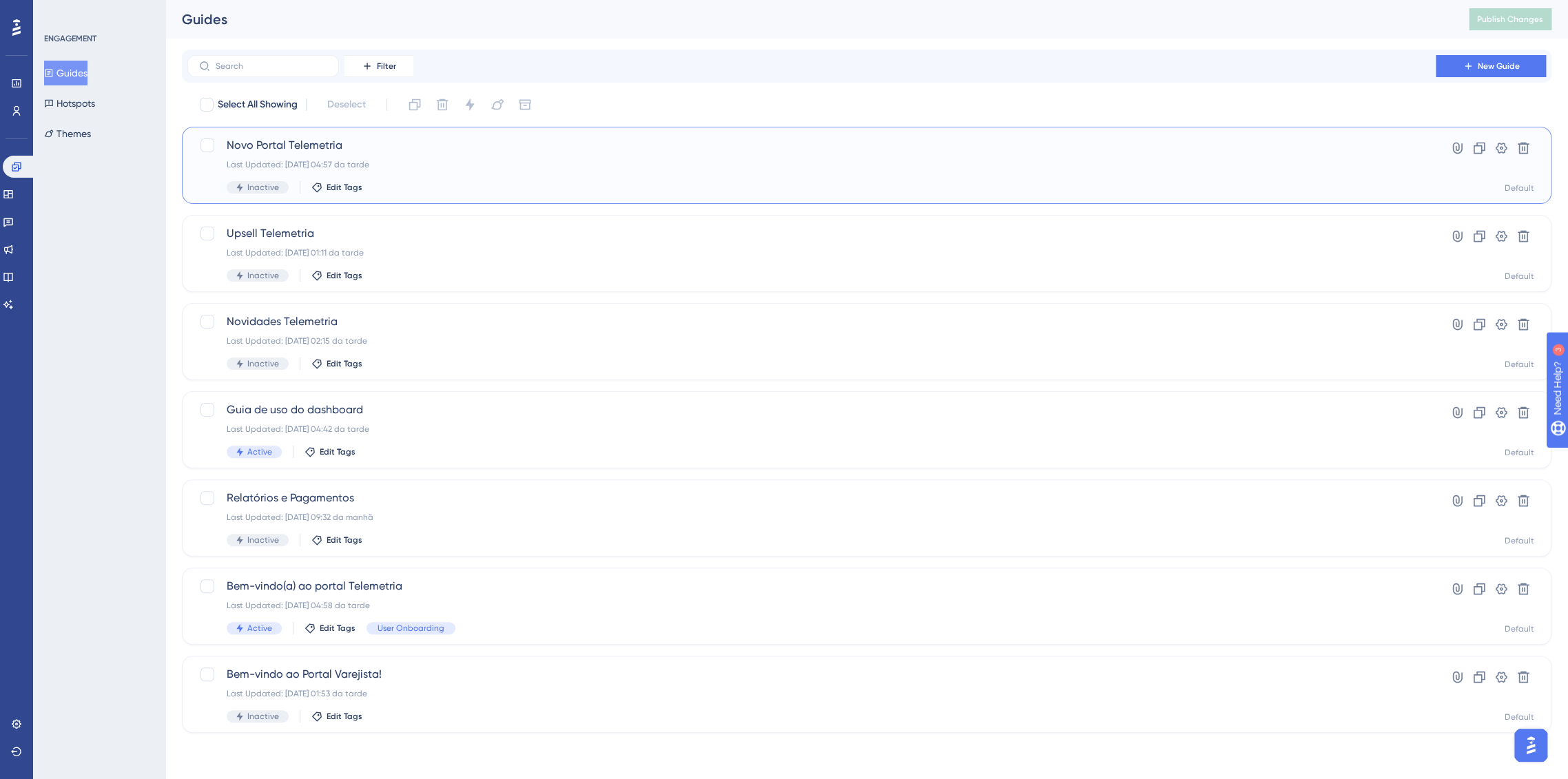
click at [512, 168] on div "Last Updated: [DATE] 04:57 da tarde" at bounding box center [811, 164] width 1170 height 11
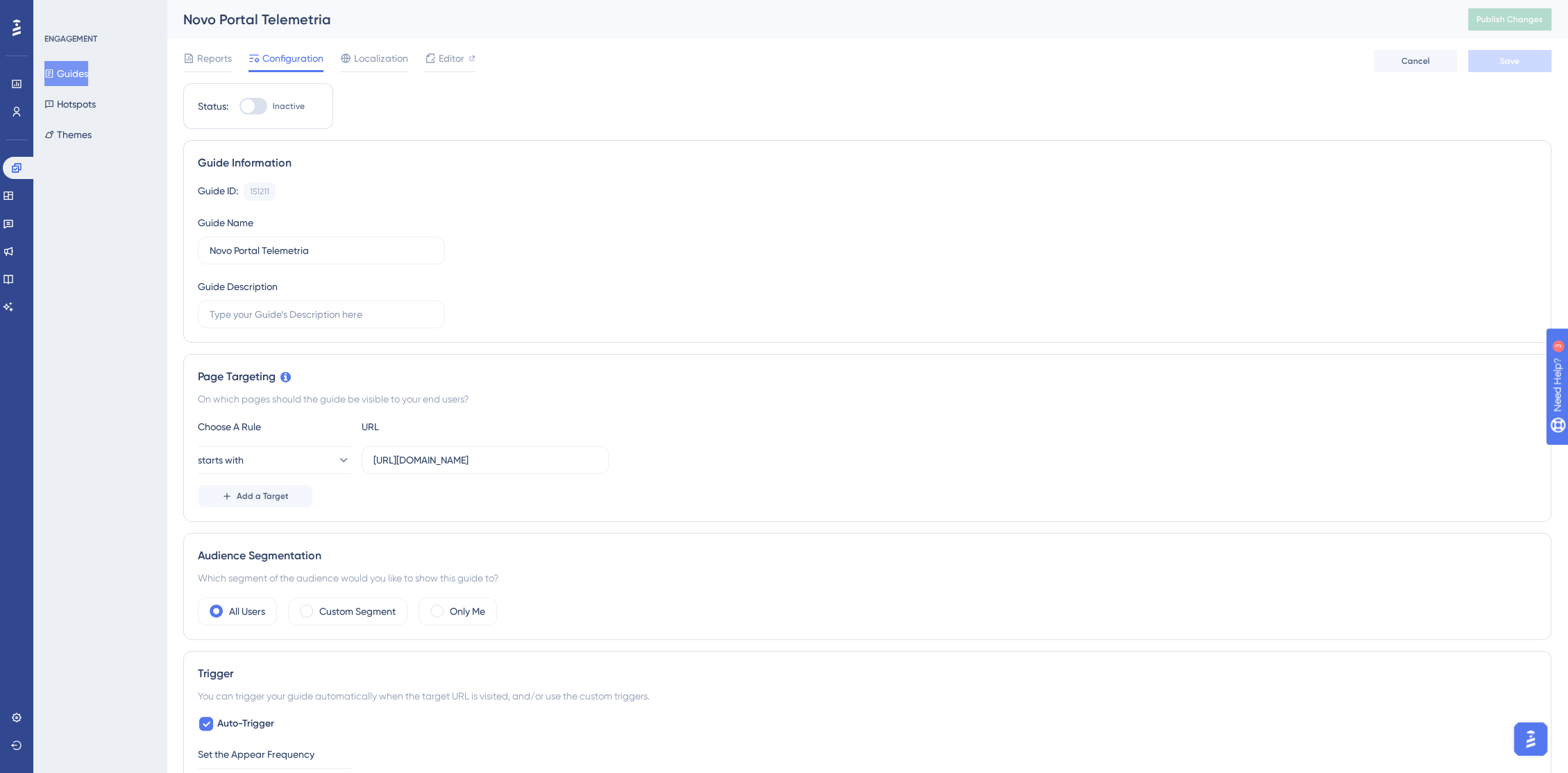
click at [244, 105] on div at bounding box center [248, 106] width 14 height 14
click at [239, 106] on input "Inactive" at bounding box center [238, 106] width 1 height 1
checkbox input "true"
click at [1519, 66] on button "Save" at bounding box center [1508, 61] width 83 height 22
click at [1531, 15] on span "Publish Changes" at bounding box center [1509, 20] width 67 height 11
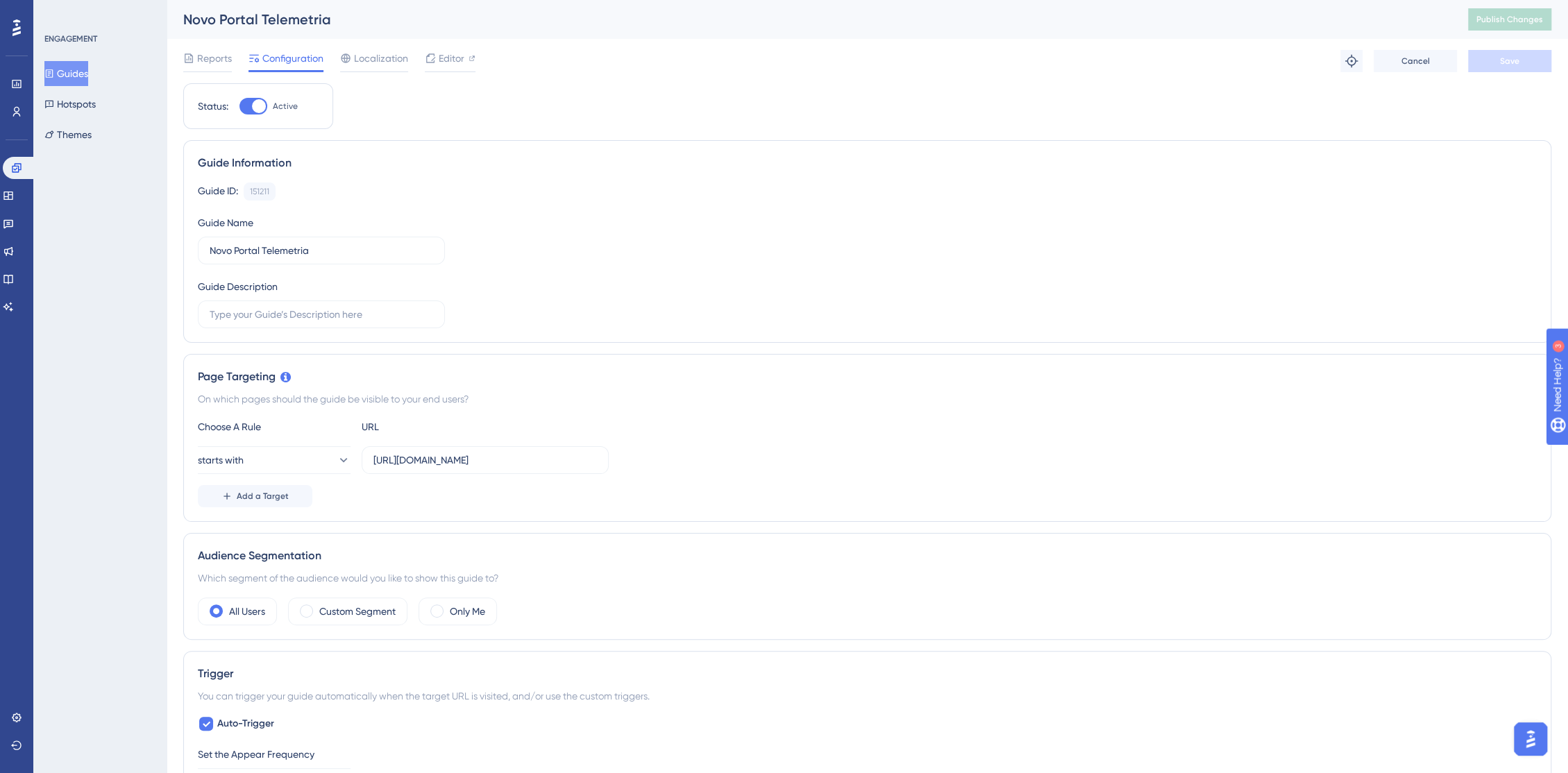
click at [796, 451] on div "starts with [URL][DOMAIN_NAME]" at bounding box center [867, 460] width 1339 height 28
drag, startPoint x: 982, startPoint y: 256, endPoint x: 1007, endPoint y: 185, distance: 75.3
click at [983, 253] on div "Guide ID: 151211 Copy Guide Name Novo Portal Telemetria Guide Description" at bounding box center [867, 255] width 1339 height 146
